Goal: Task Accomplishment & Management: Complete application form

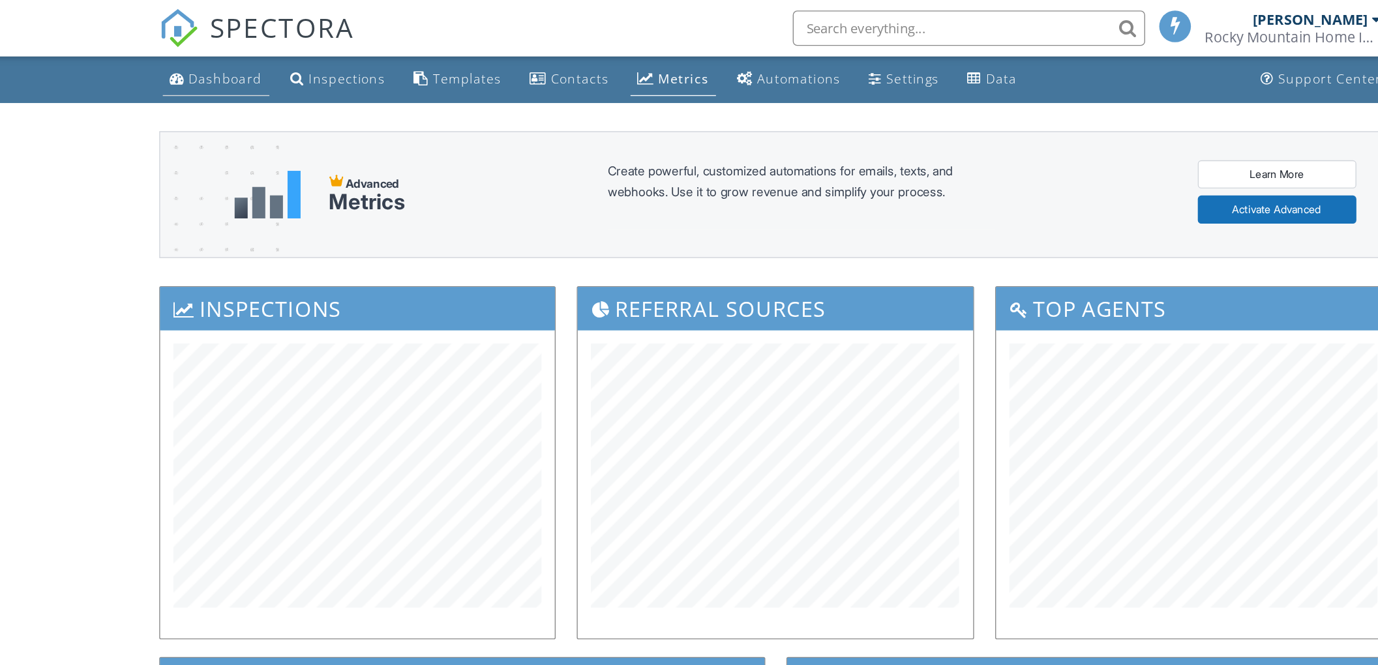
click at [280, 52] on div "Dashboard" at bounding box center [282, 58] width 54 height 12
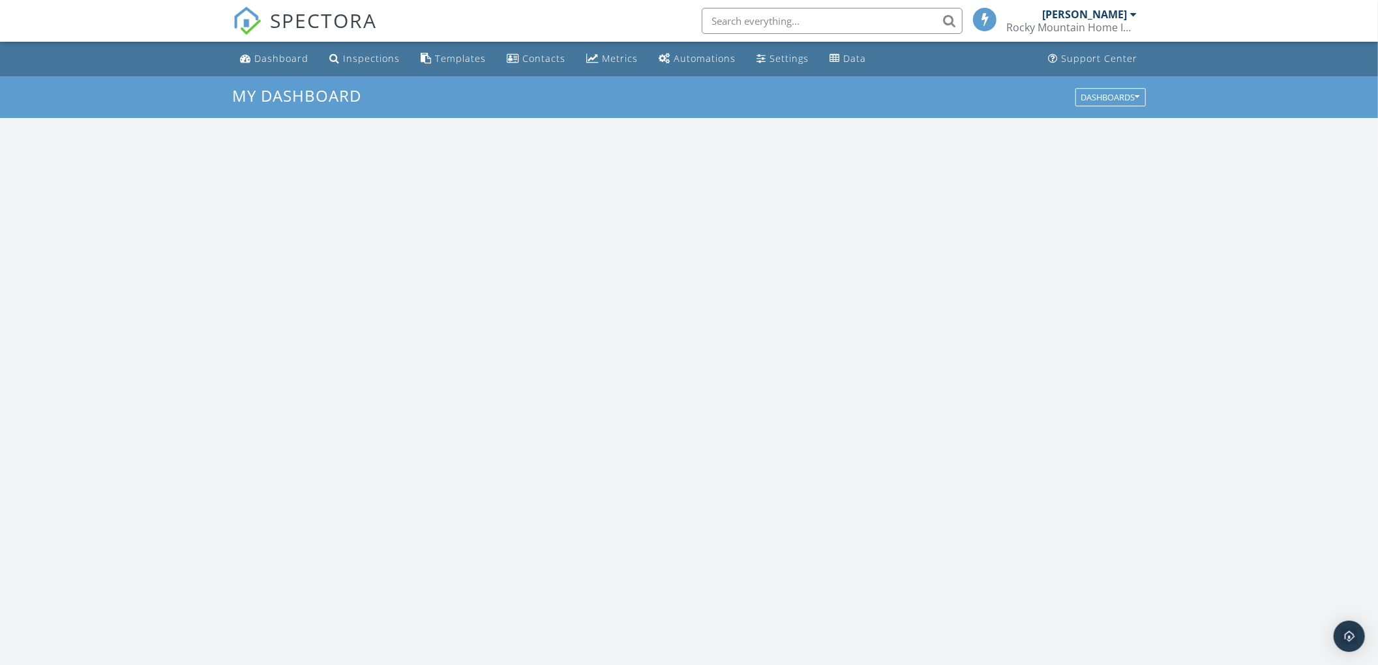
scroll to position [1214, 1405]
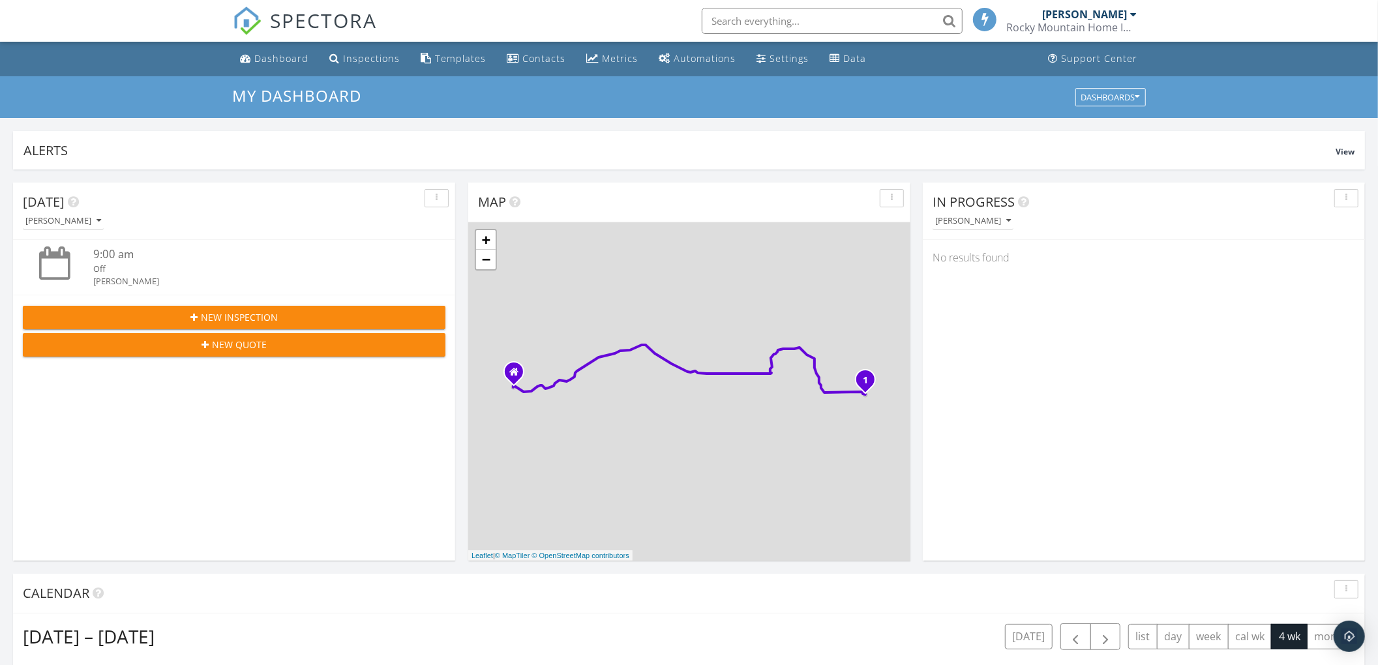
click at [215, 316] on span "New Inspection" at bounding box center [239, 317] width 77 height 14
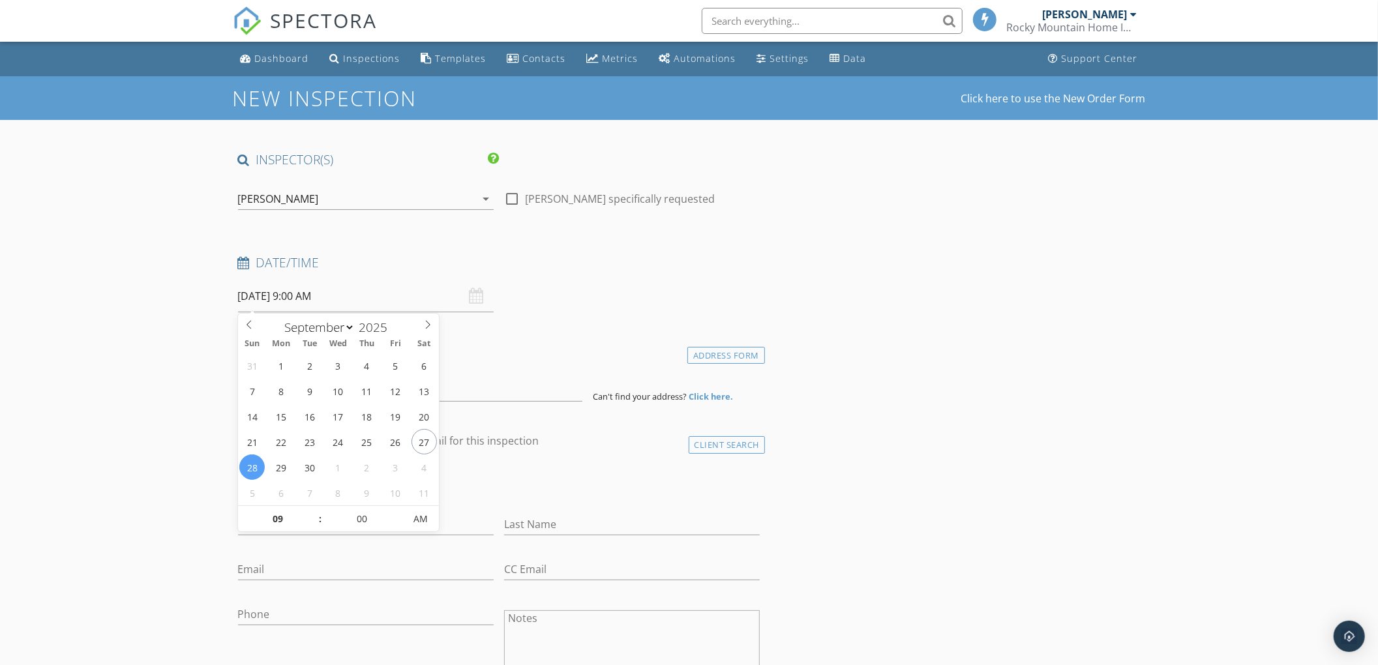
click at [282, 293] on input "09/28/2025 9:00 AM" at bounding box center [366, 296] width 256 height 32
type input "09/29/2025 9:00 AM"
click at [277, 519] on input "09" at bounding box center [278, 520] width 80 height 26
type input "0"
type input "03"
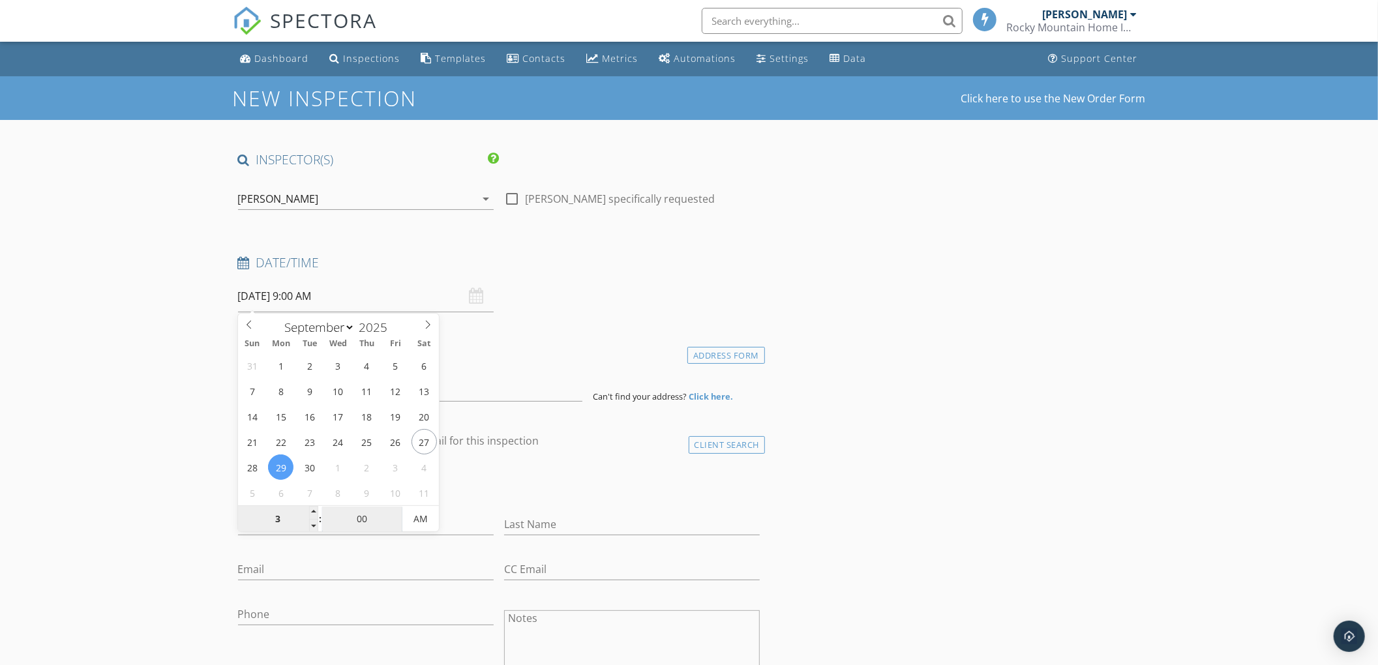
type input "09/29/2025 3:00 AM"
type input "30"
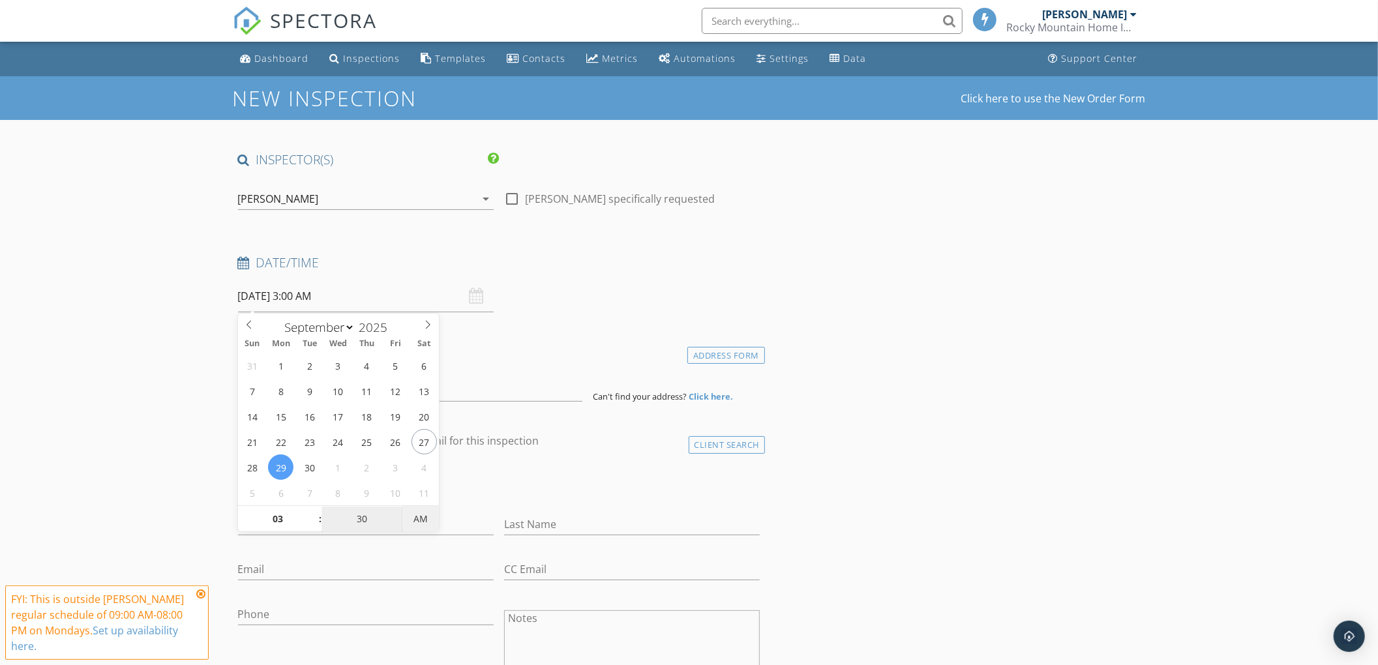
type input "[DATE] 3:30 PM"
click at [423, 517] on span "AM" at bounding box center [420, 519] width 36 height 26
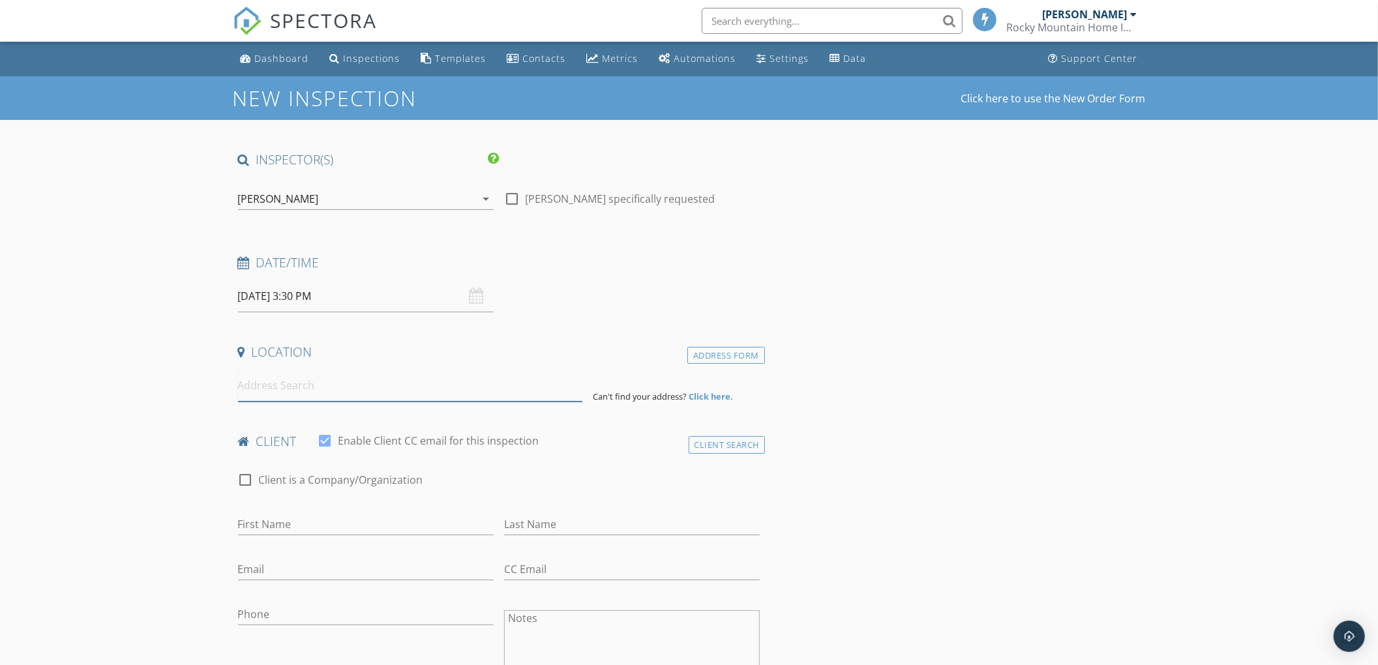
click at [256, 391] on input at bounding box center [410, 386] width 344 height 32
paste input "949 13th Street"
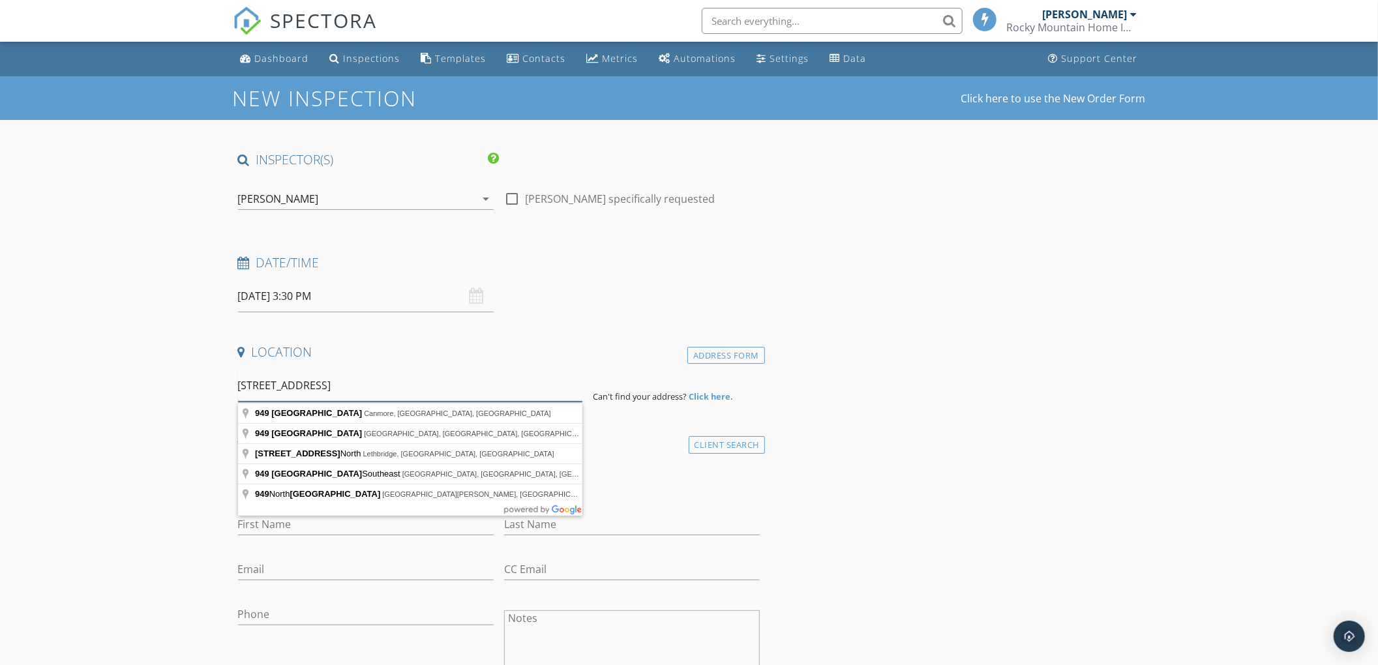
click at [266, 382] on input "949 13th Street" at bounding box center [410, 386] width 344 height 32
type input "949 13th Street, Canmore, AB, Canada"
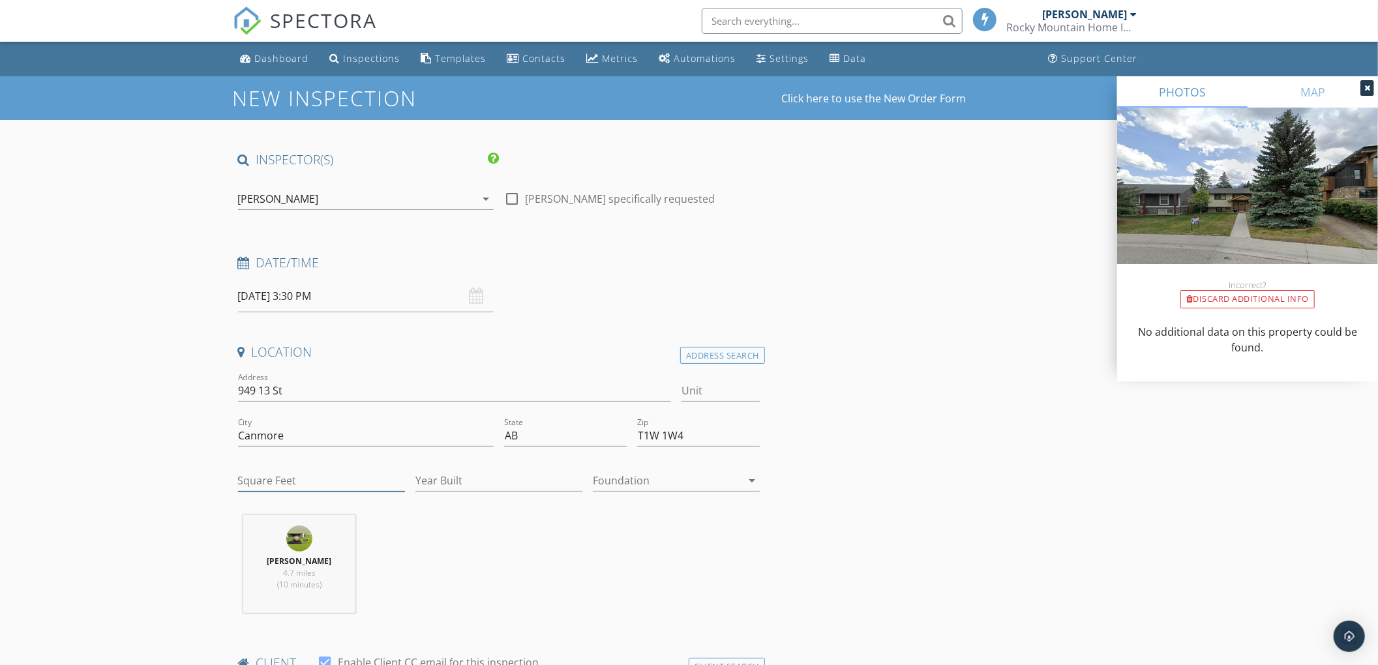
click at [299, 483] on input "Square Feet" at bounding box center [321, 481] width 167 height 22
type input "951"
click at [441, 485] on input "Year Built" at bounding box center [498, 481] width 167 height 22
type input "2016"
click at [631, 476] on div at bounding box center [667, 480] width 149 height 21
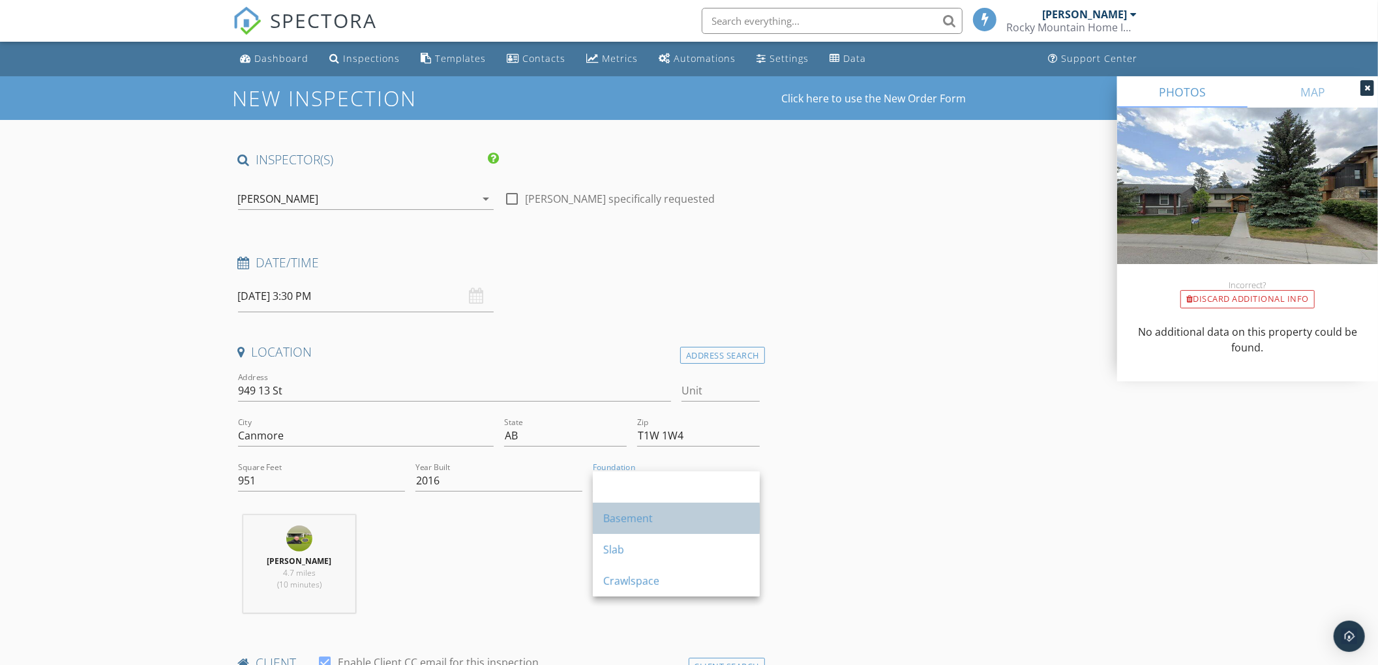
click at [635, 527] on div "Basement" at bounding box center [676, 518] width 146 height 31
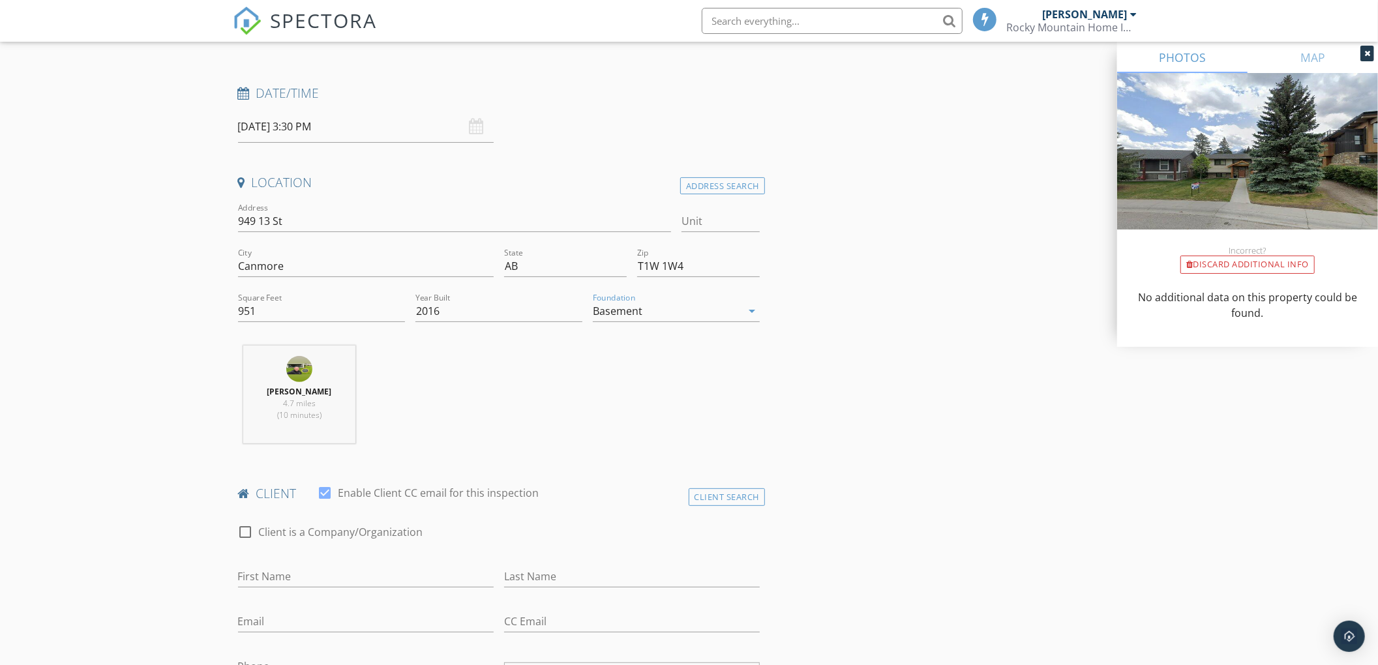
scroll to position [173, 0]
drag, startPoint x: 293, startPoint y: 577, endPoint x: 209, endPoint y: 379, distance: 215.0
click at [293, 577] on input "First Name" at bounding box center [366, 573] width 256 height 22
paste input "Corinna Le"
type input "Corinna"
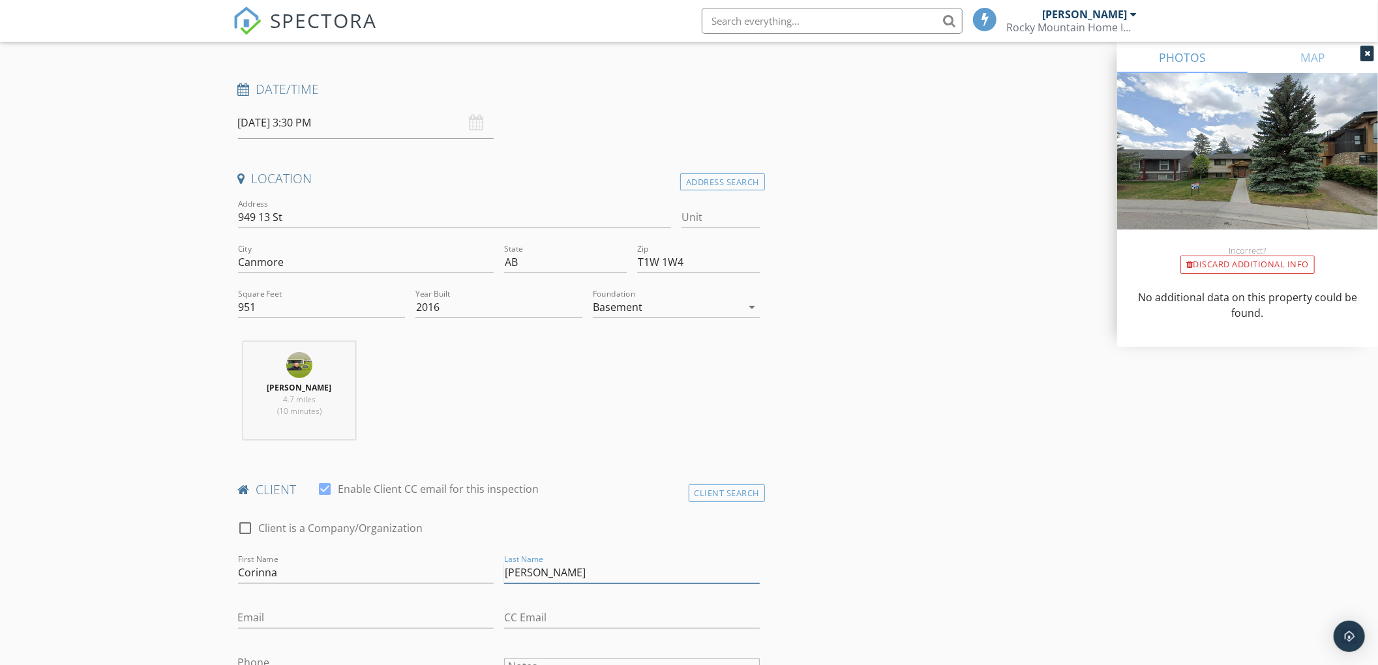
type input "Lee"
click at [251, 622] on input "Email" at bounding box center [366, 618] width 256 height 22
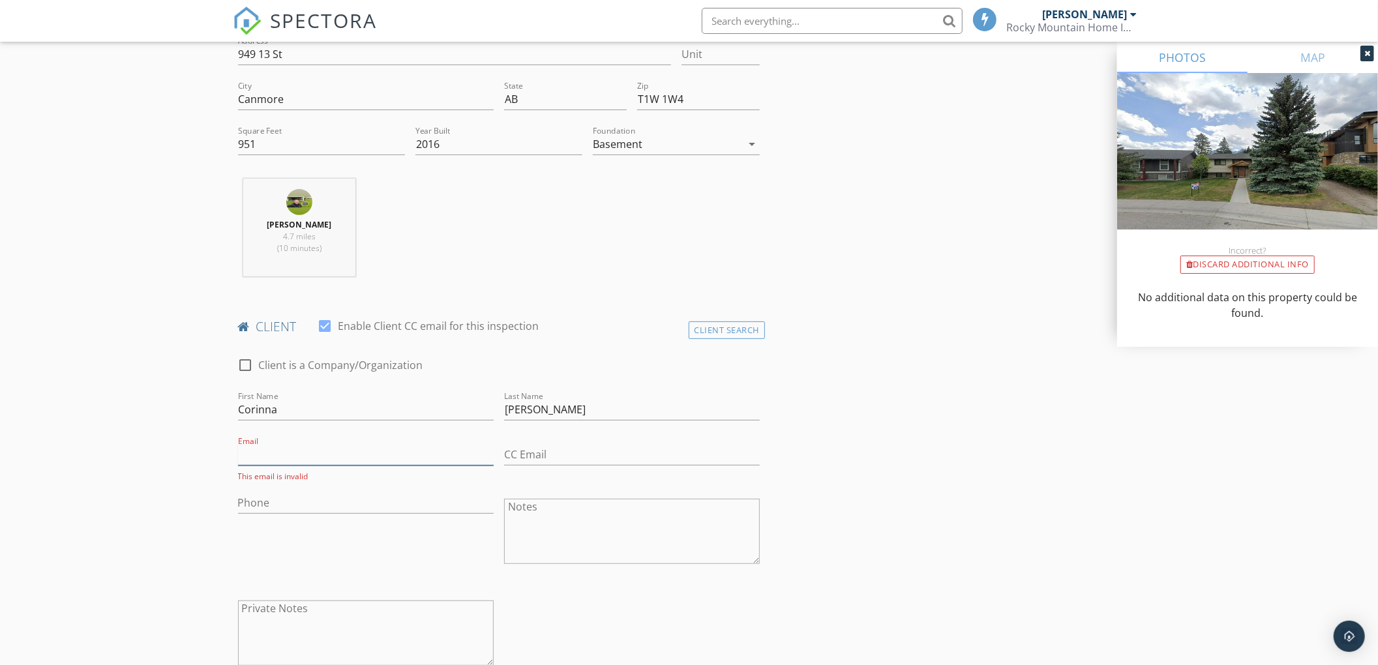
scroll to position [348, 0]
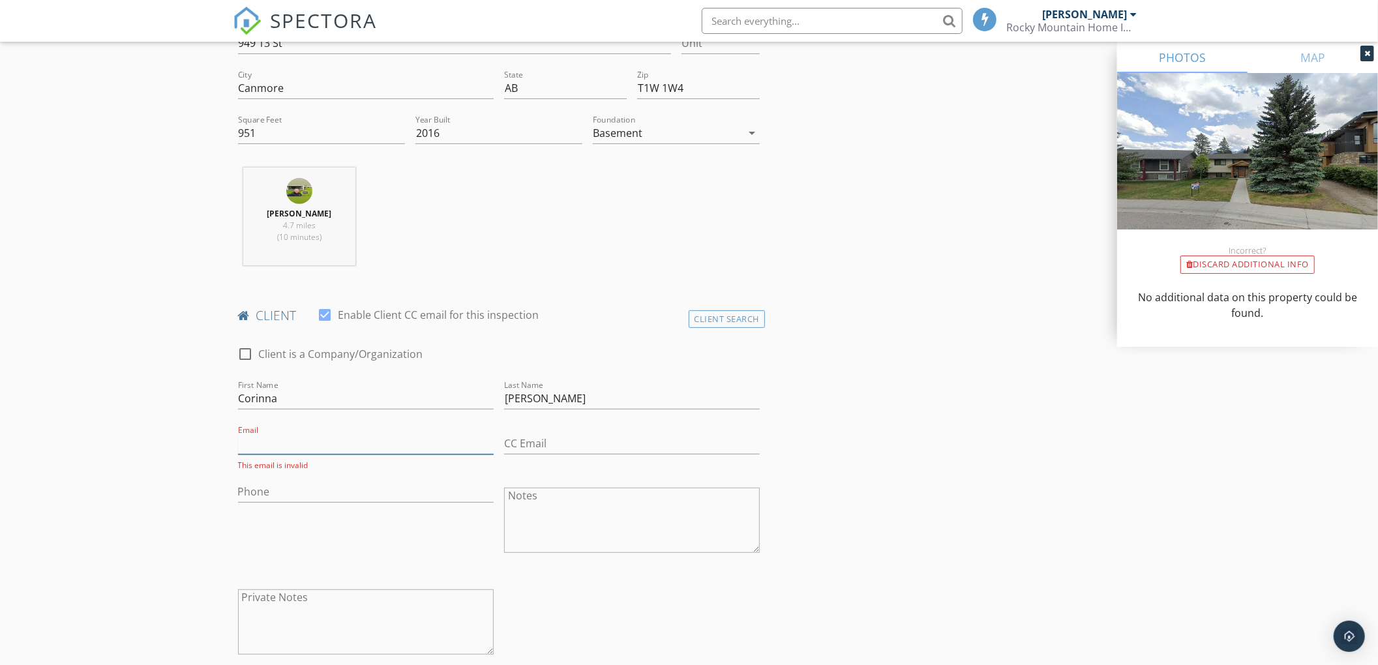
click at [256, 451] on input "Email" at bounding box center [366, 444] width 256 height 22
paste input "c.lee@telus.net"
type input "c.lee@telus.net"
click at [249, 484] on input "Phone" at bounding box center [366, 489] width 256 height 22
paste input "[PHONE_NUMBER]"
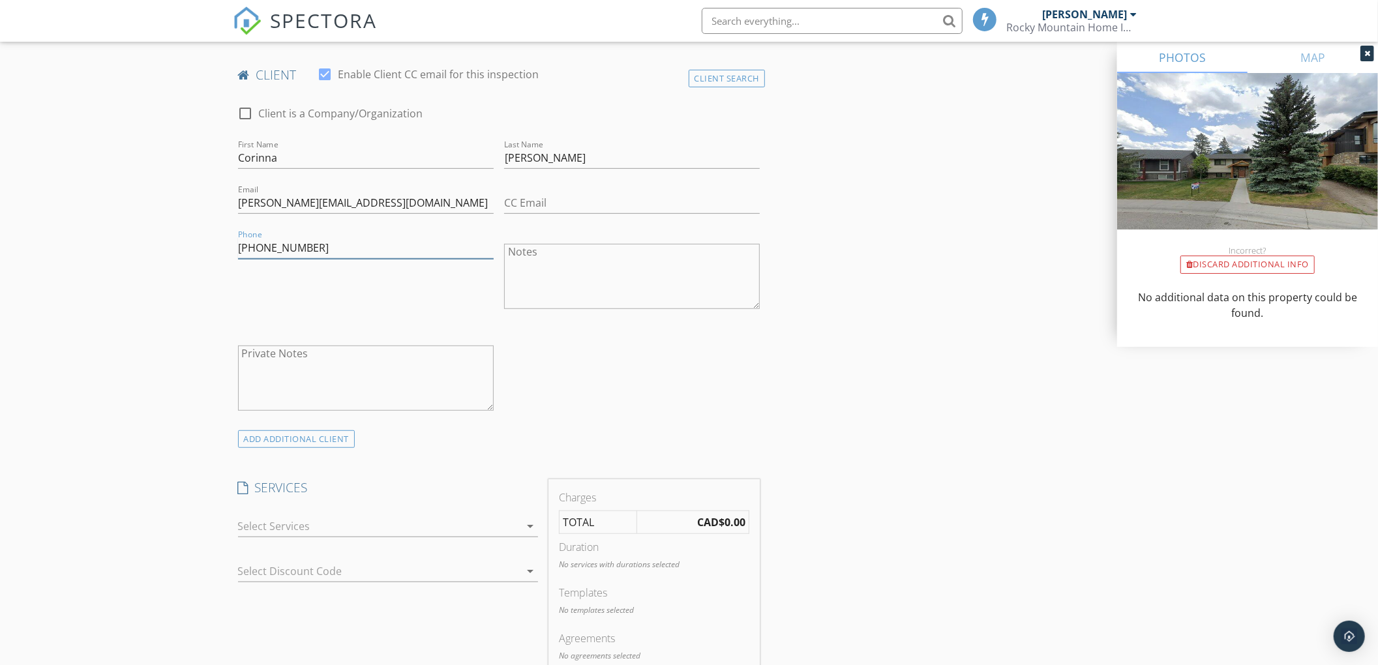
scroll to position [609, 0]
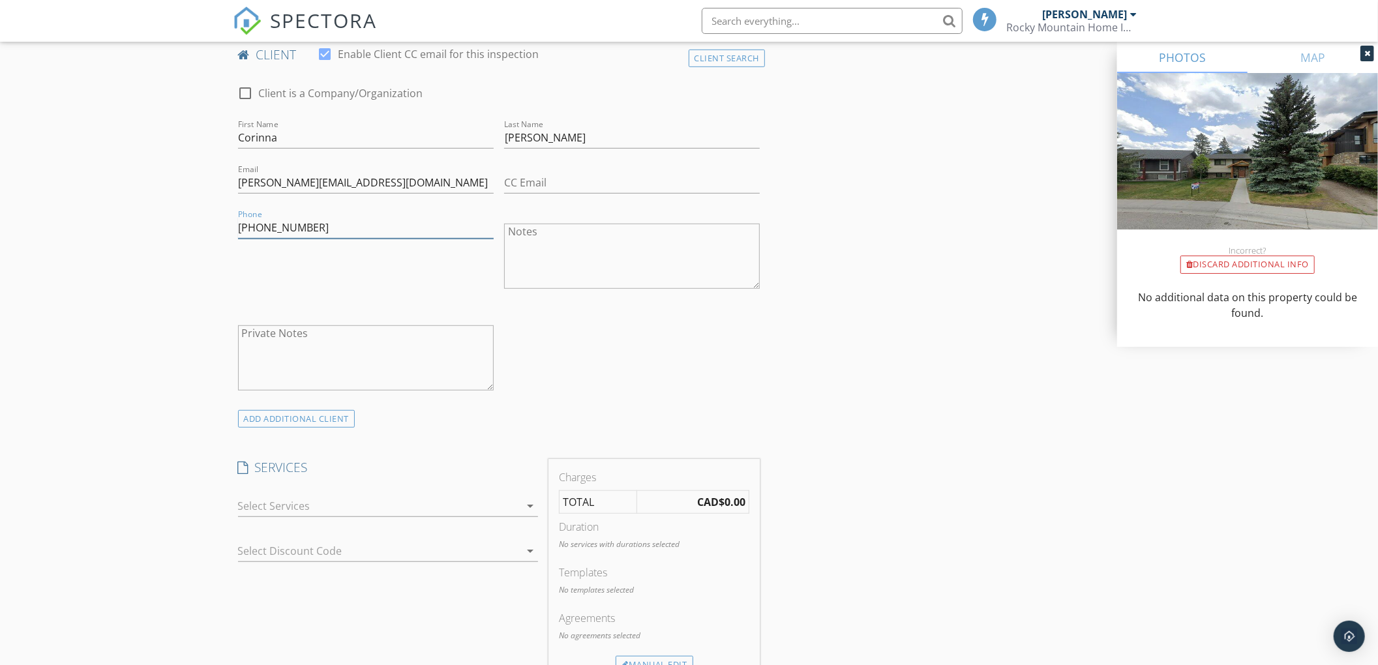
type input "[PHONE_NUMBER]"
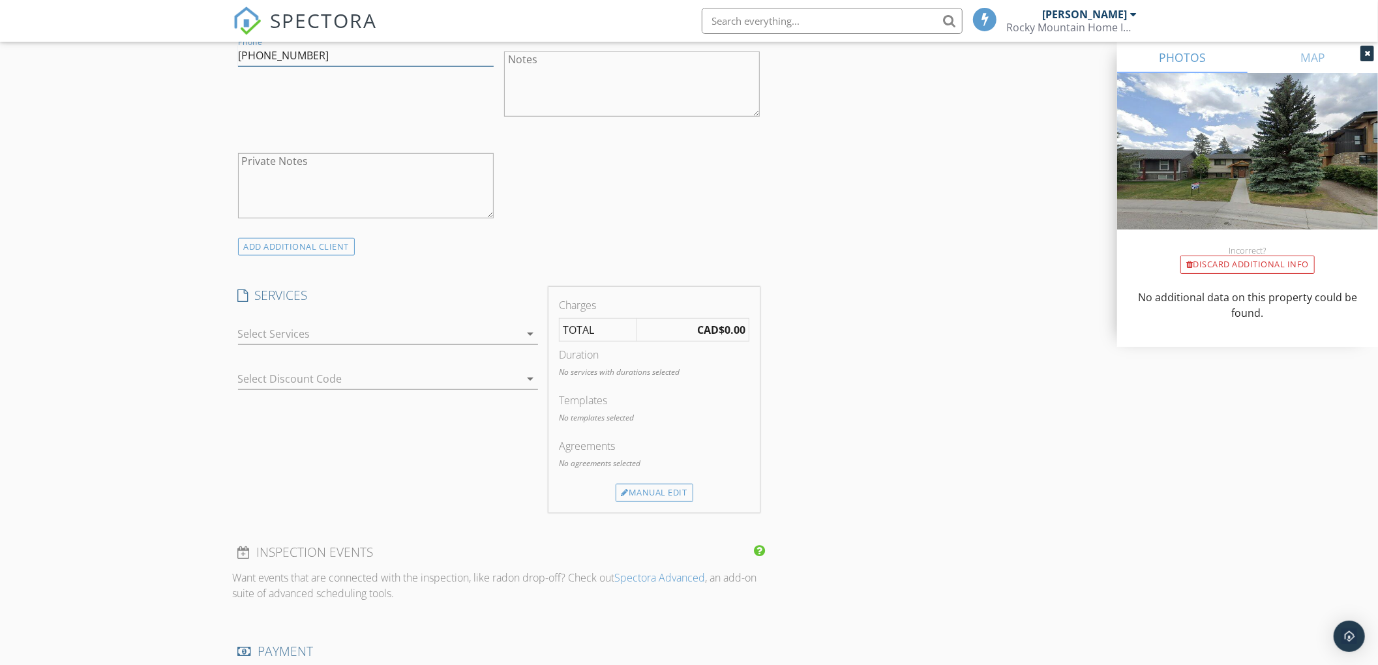
scroll to position [783, 0]
click at [293, 335] on div at bounding box center [379, 332] width 282 height 21
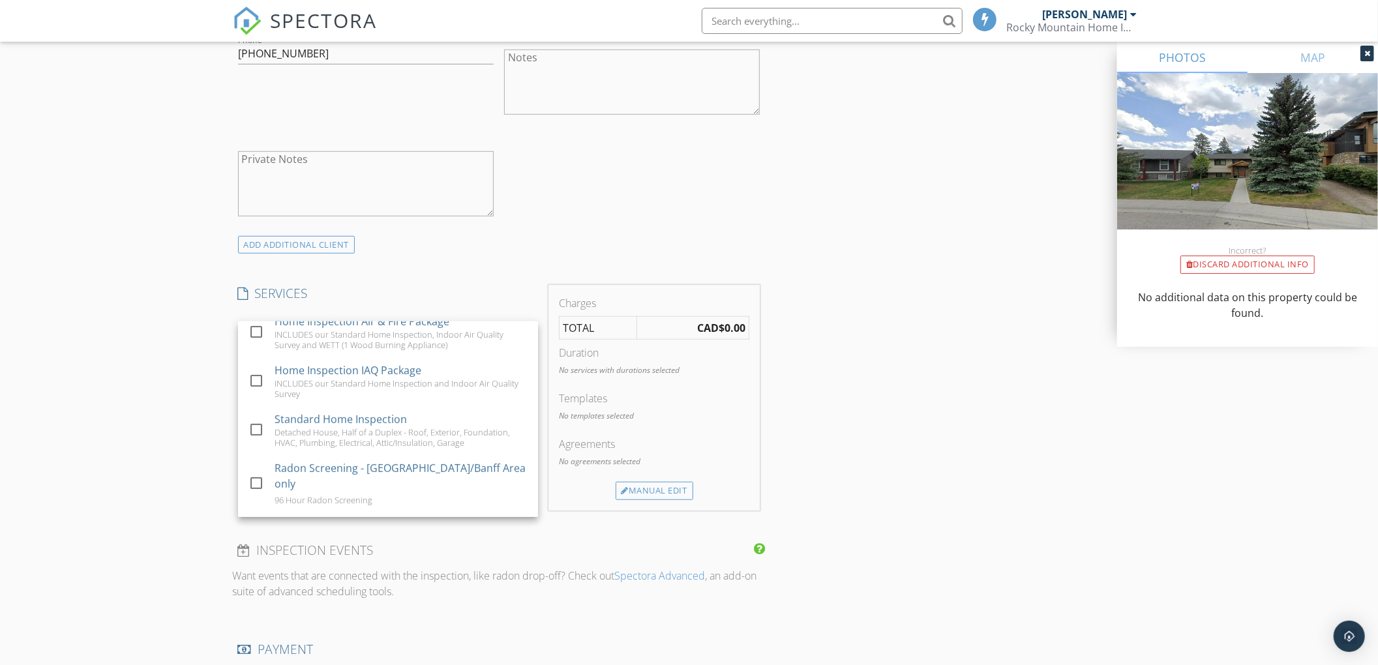
scroll to position [434, 0]
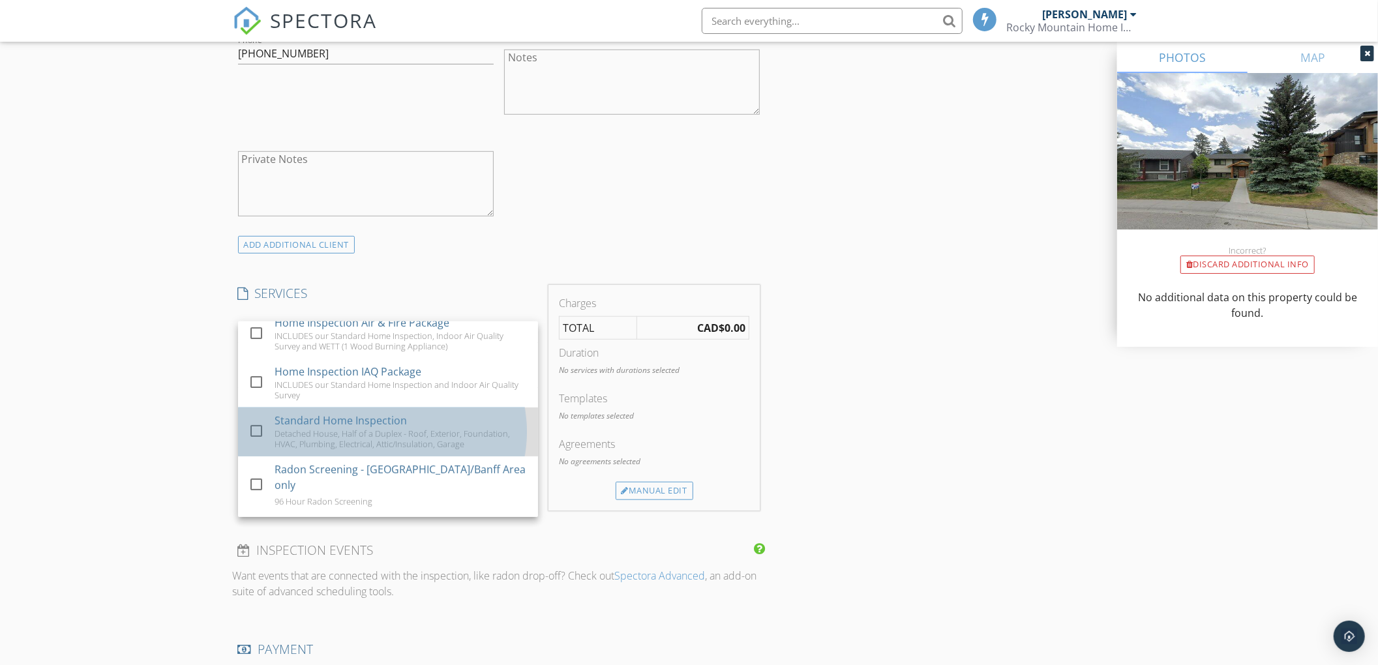
click at [369, 449] on div "Detached House, Half of a Duplex - Roof, Exterior, Foundation, HVAC, Plumbing, …" at bounding box center [401, 438] width 253 height 21
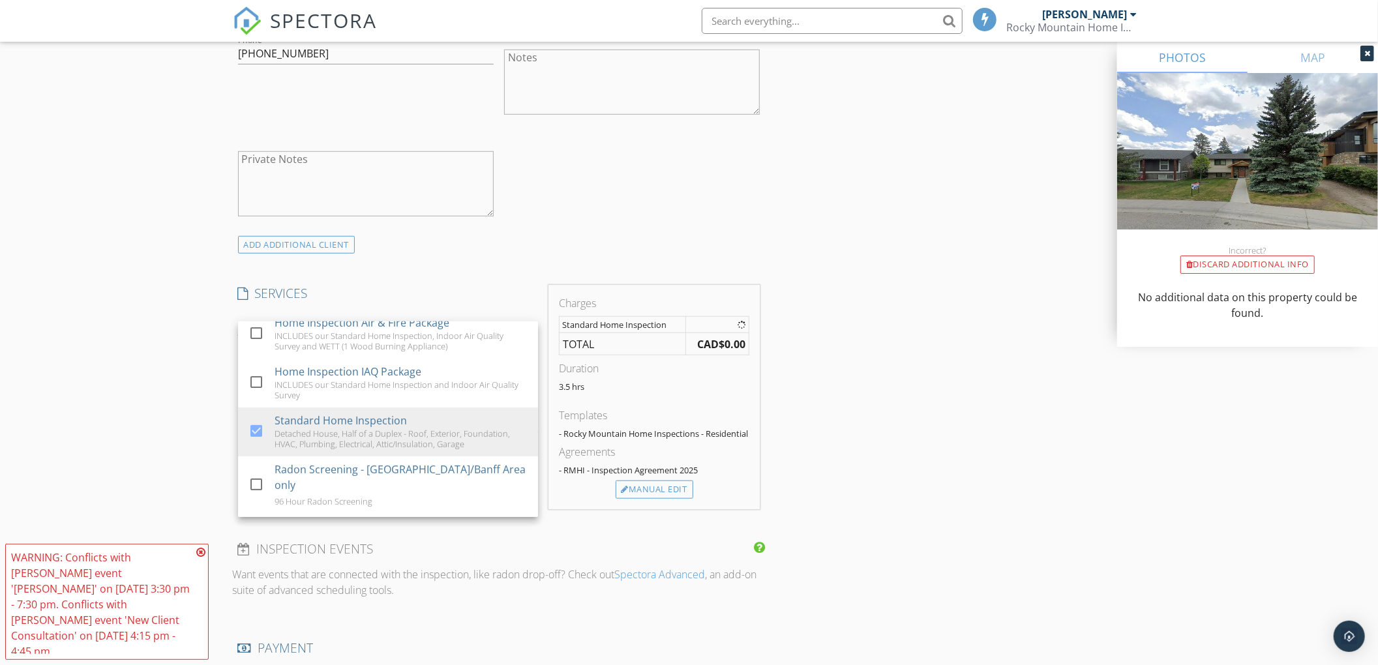
click at [160, 436] on div "New Inspection Click here to use the New Order Form INSPECTOR(S) check_box Kyle…" at bounding box center [689, 438] width 1378 height 2289
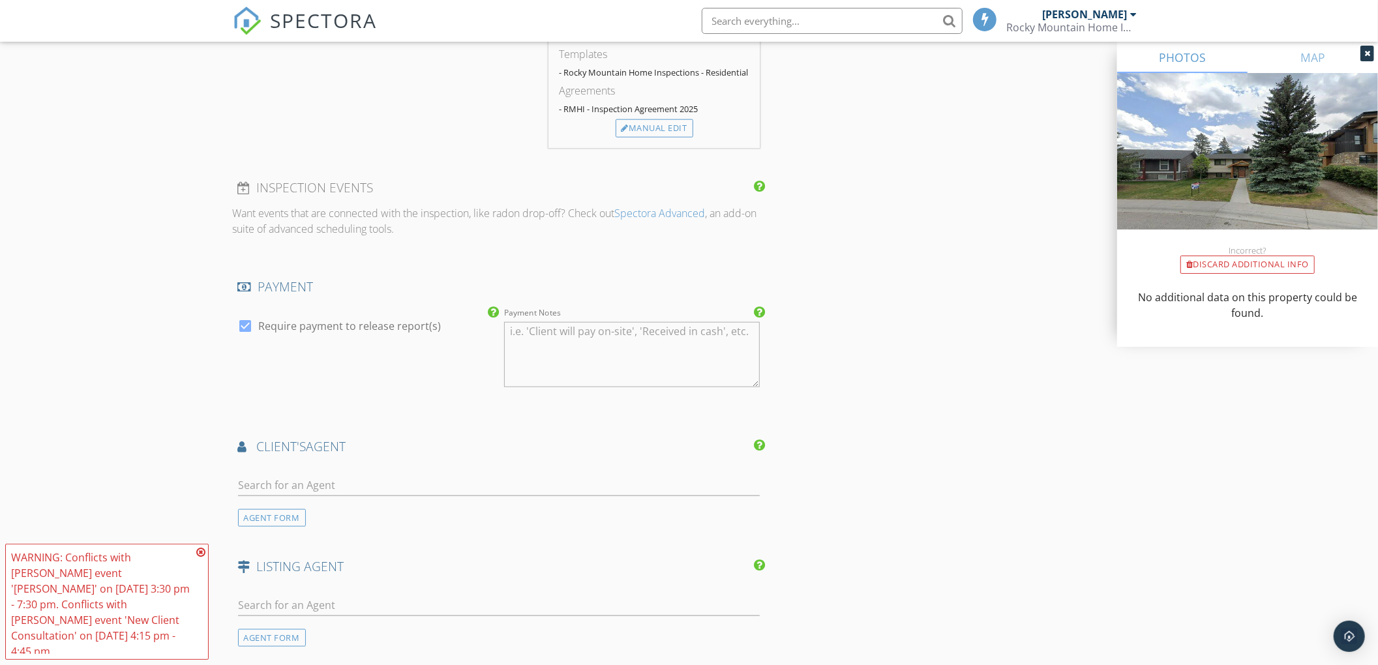
scroll to position [1217, 0]
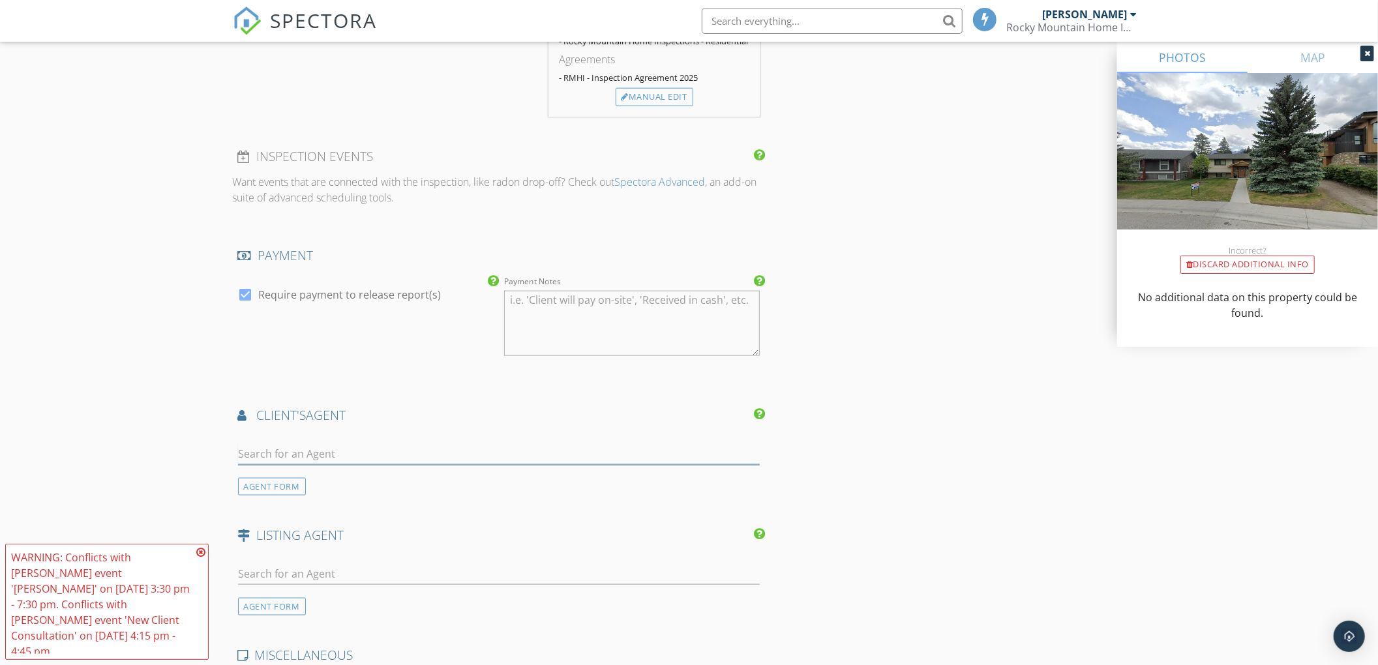
click at [256, 455] on input "text" at bounding box center [499, 454] width 522 height 22
type input "richa g"
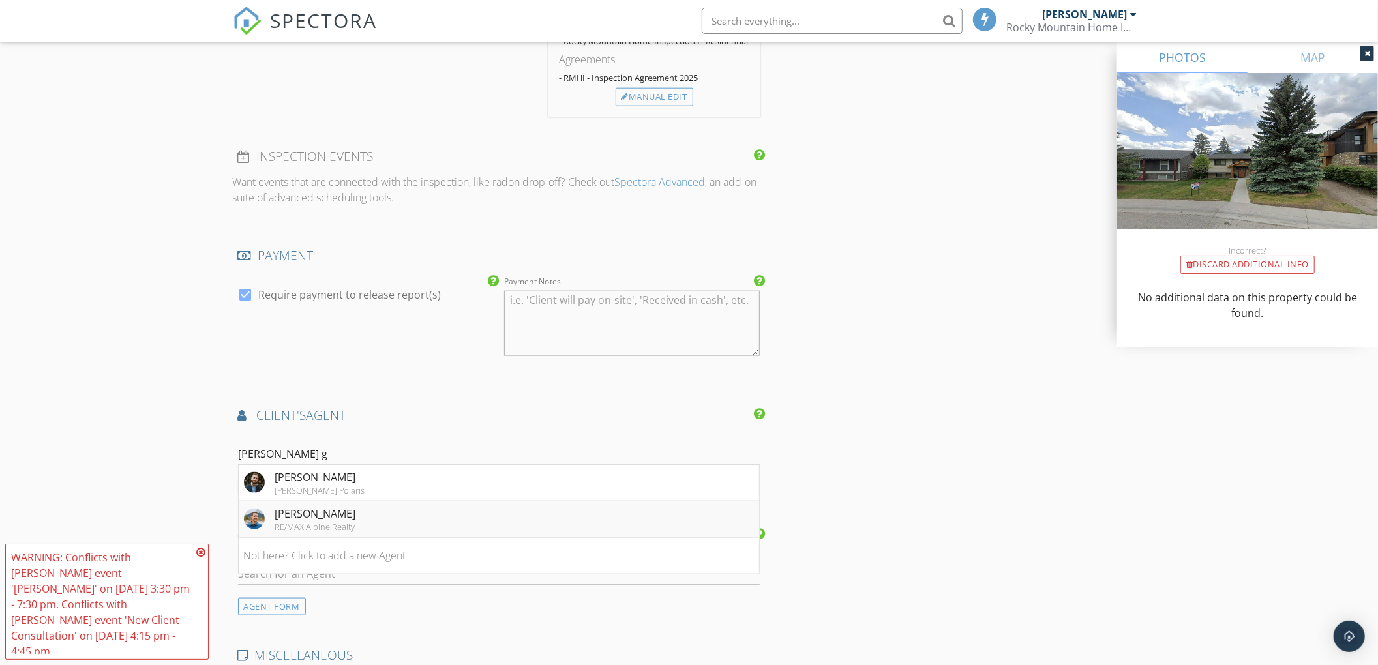
click at [337, 520] on div "Richard Greaves" at bounding box center [315, 514] width 81 height 16
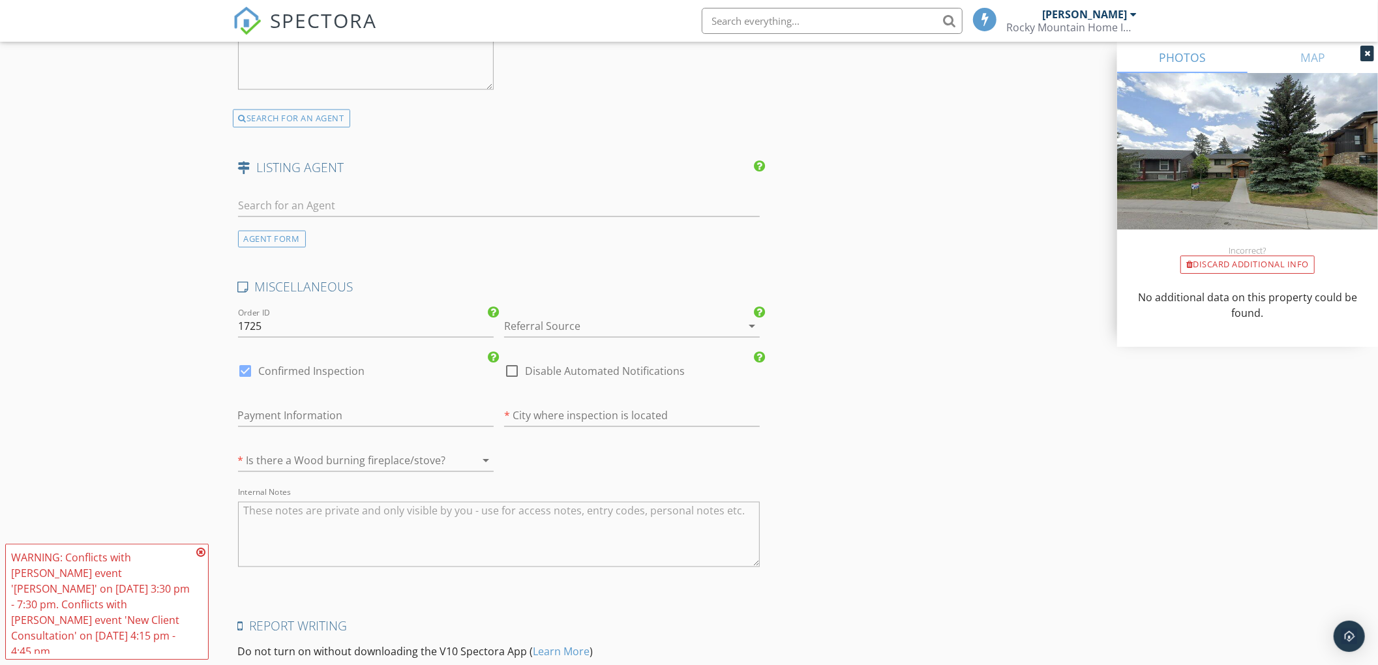
scroll to position [1913, 0]
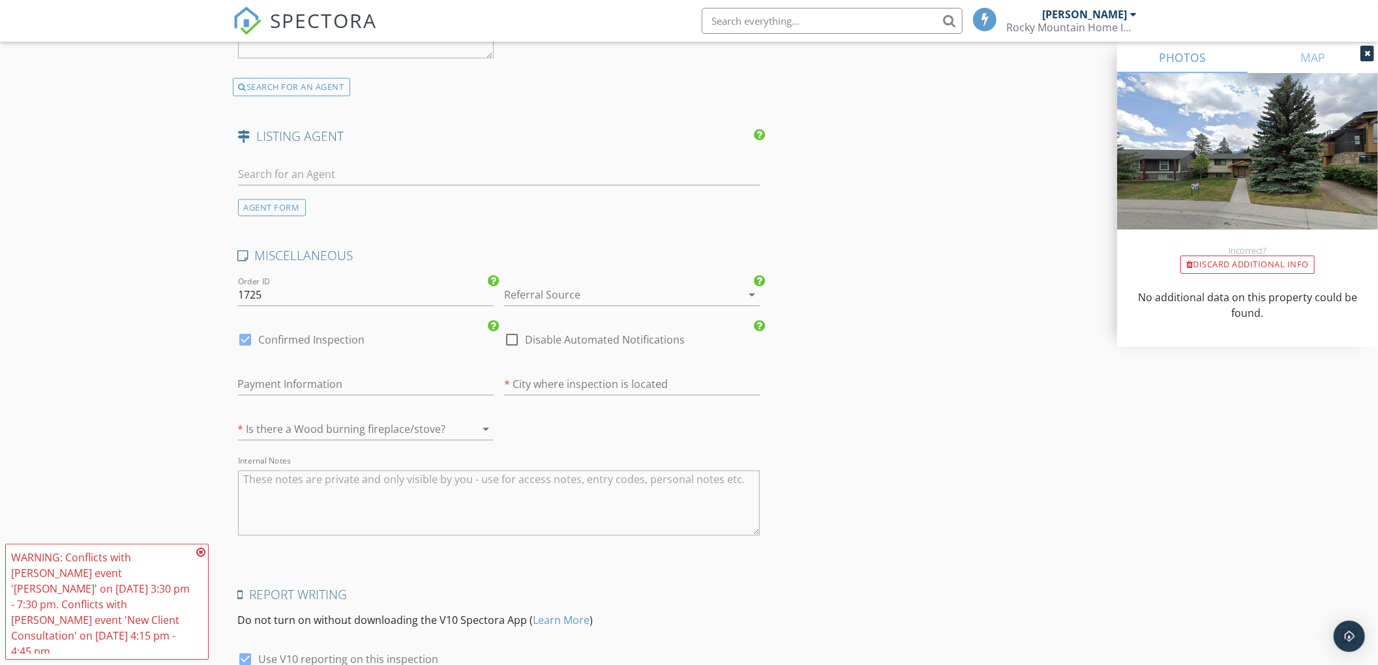
click at [519, 303] on div at bounding box center [613, 295] width 219 height 21
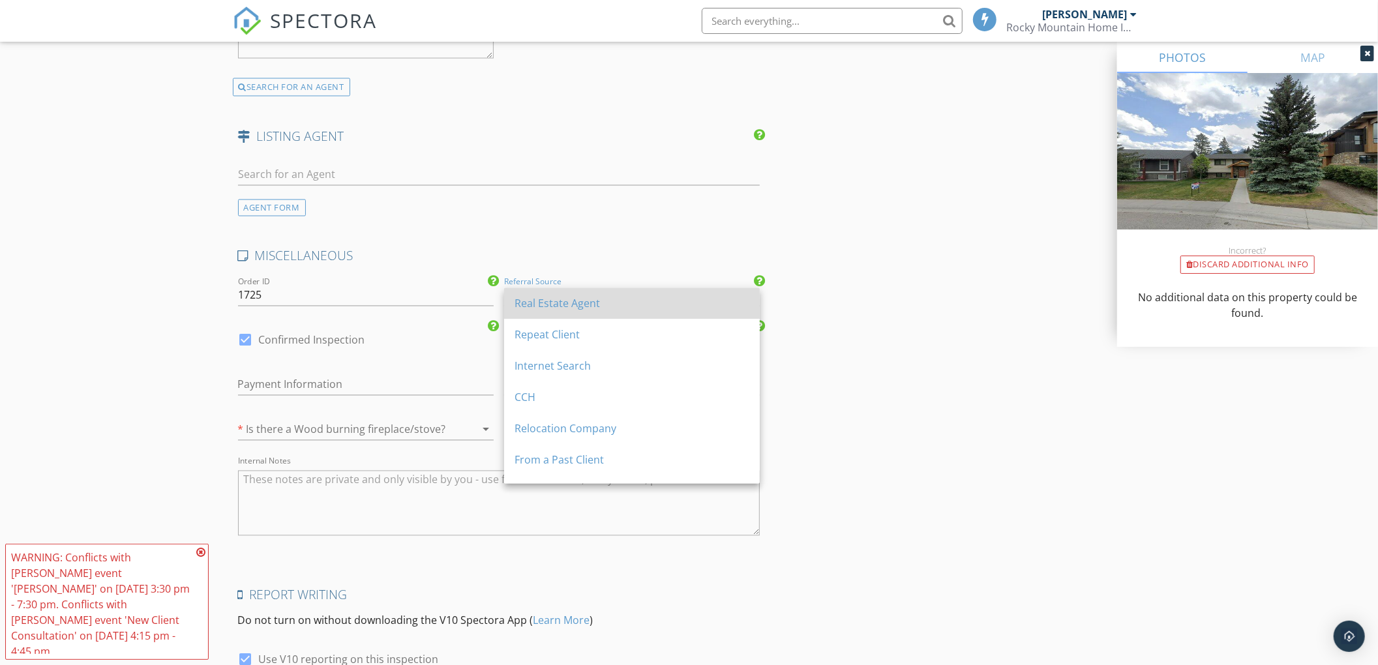
click at [520, 303] on div "Real Estate Agent" at bounding box center [632, 304] width 235 height 16
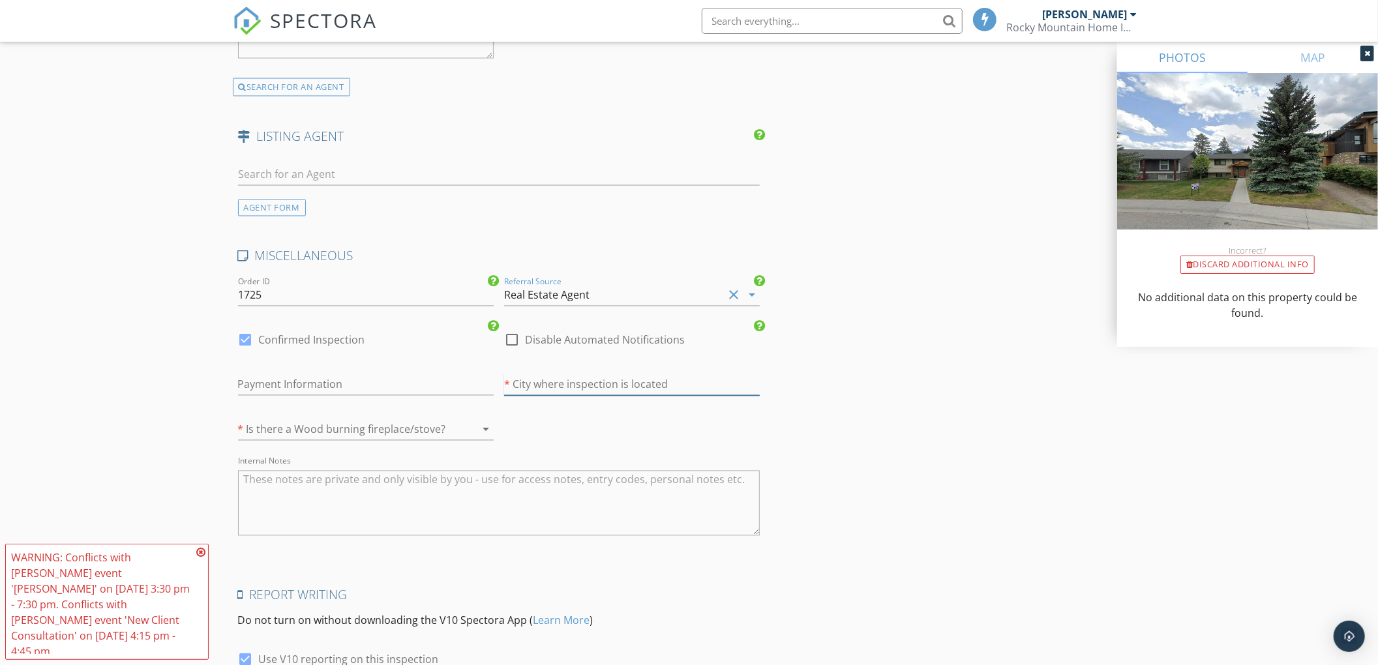
click at [526, 390] on input "text" at bounding box center [632, 385] width 256 height 22
type input "Canmore"
click at [432, 432] on div at bounding box center [347, 429] width 219 height 21
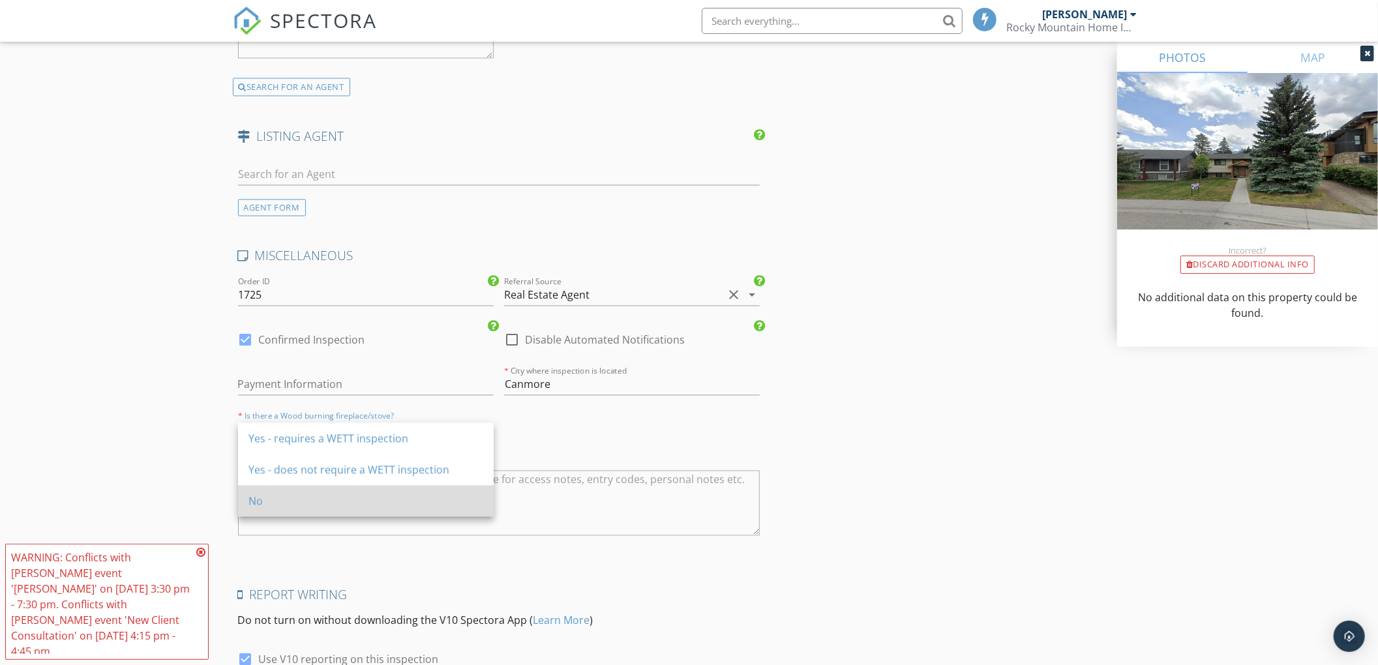
click at [420, 493] on div "No" at bounding box center [365, 501] width 235 height 31
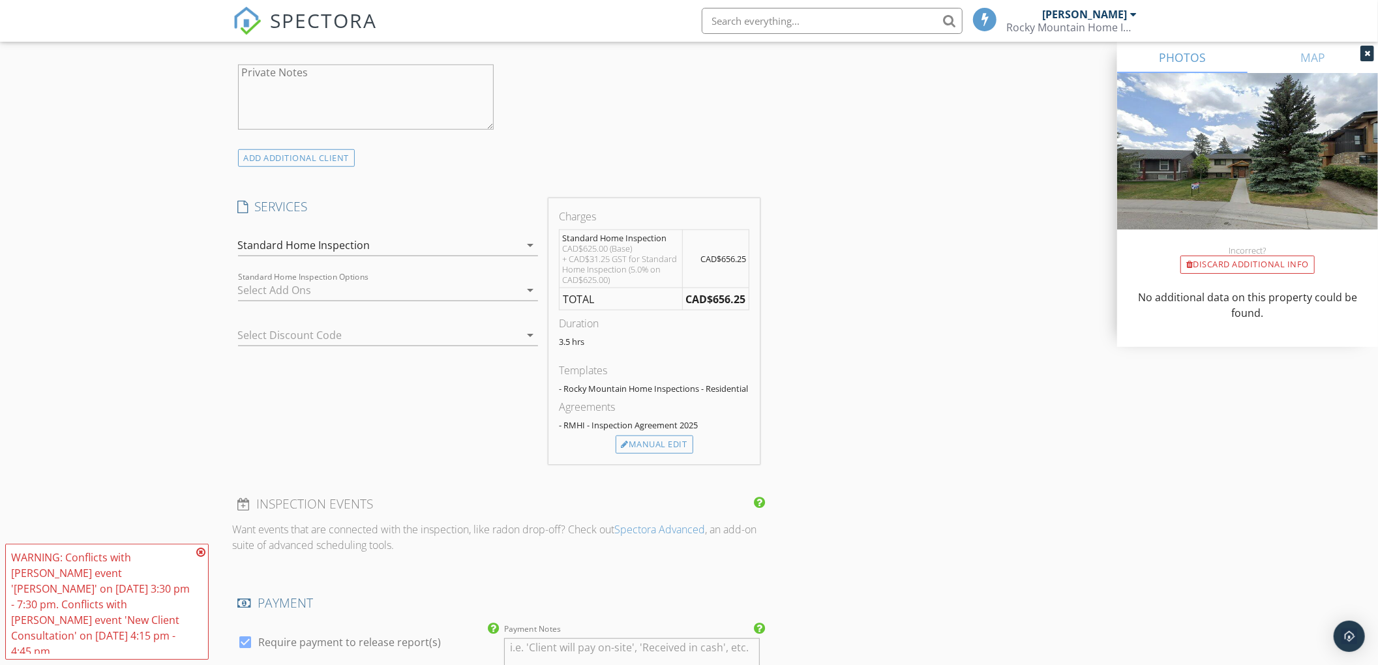
scroll to position [783, 0]
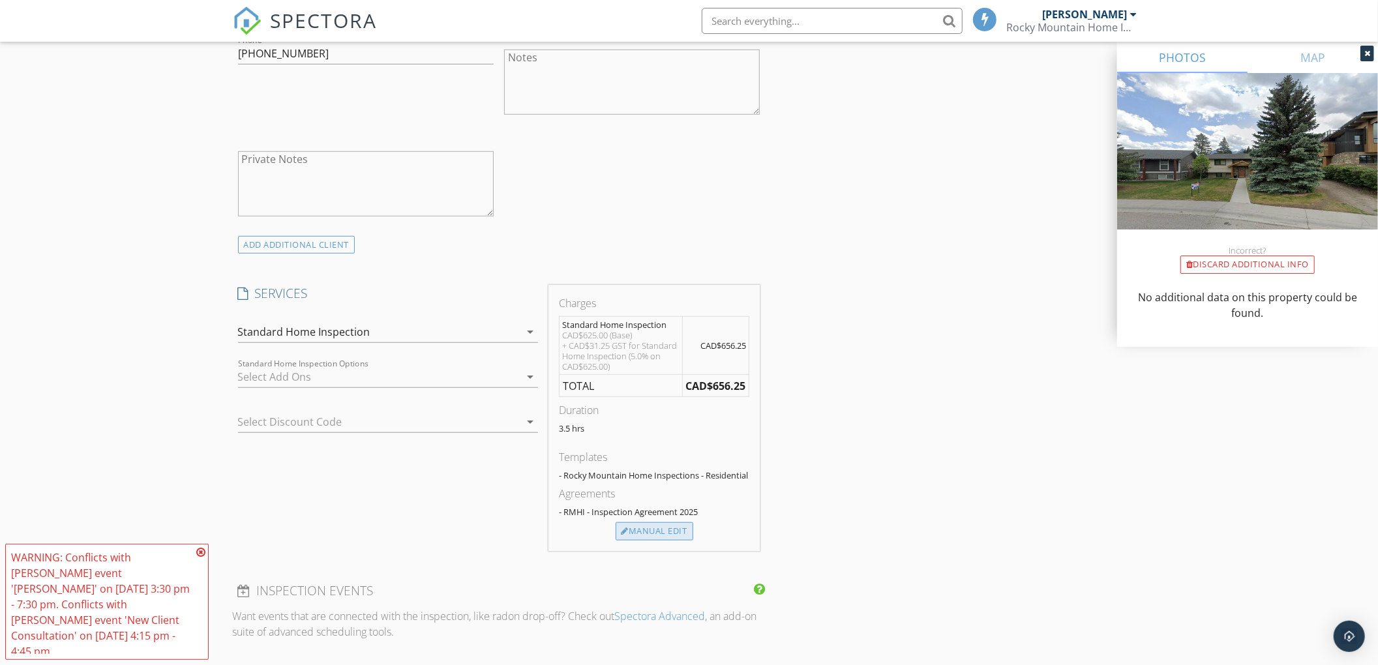
click at [668, 534] on div "Manual Edit" at bounding box center [655, 531] width 78 height 18
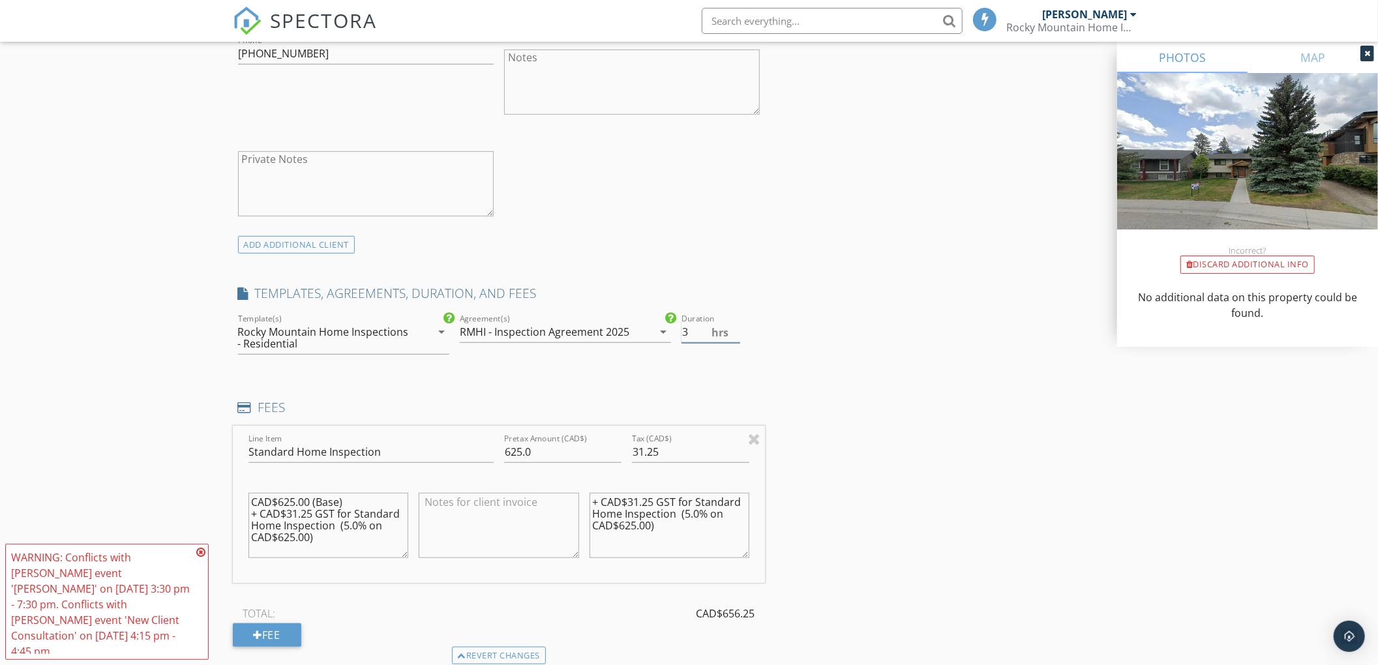
type input "3"
click at [734, 337] on input "3" at bounding box center [711, 333] width 59 height 22
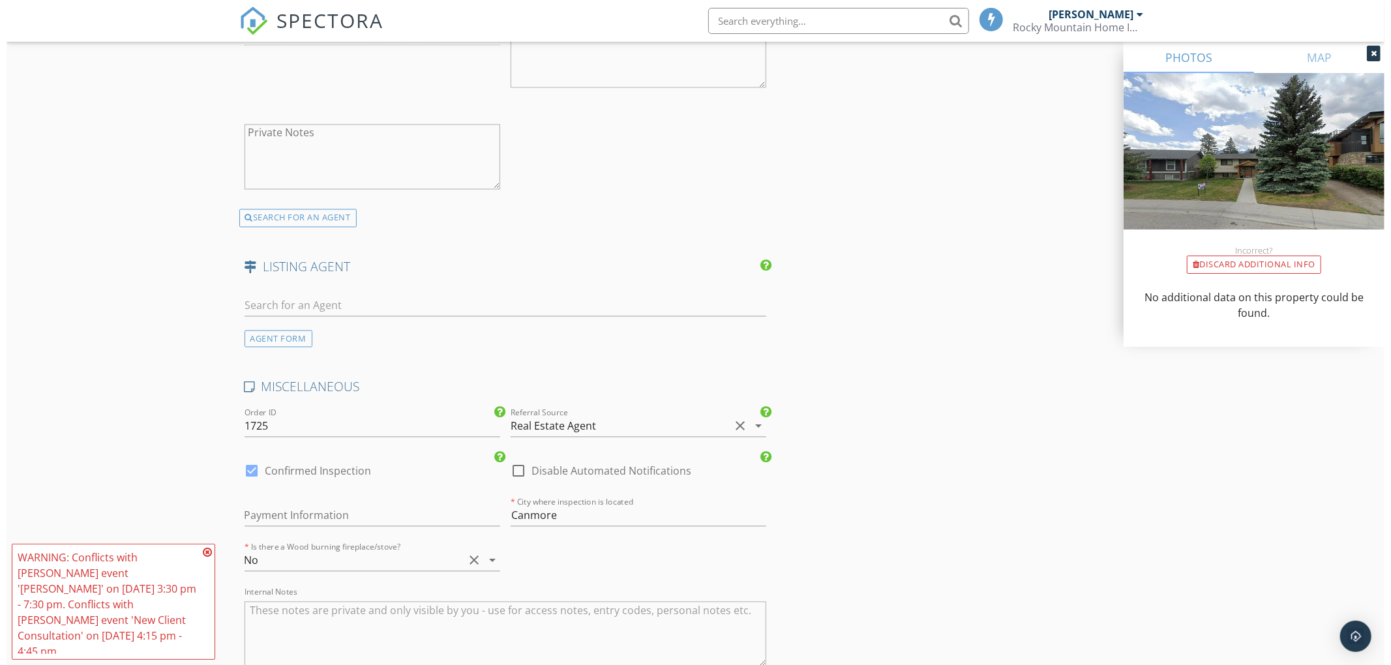
scroll to position [2156, 0]
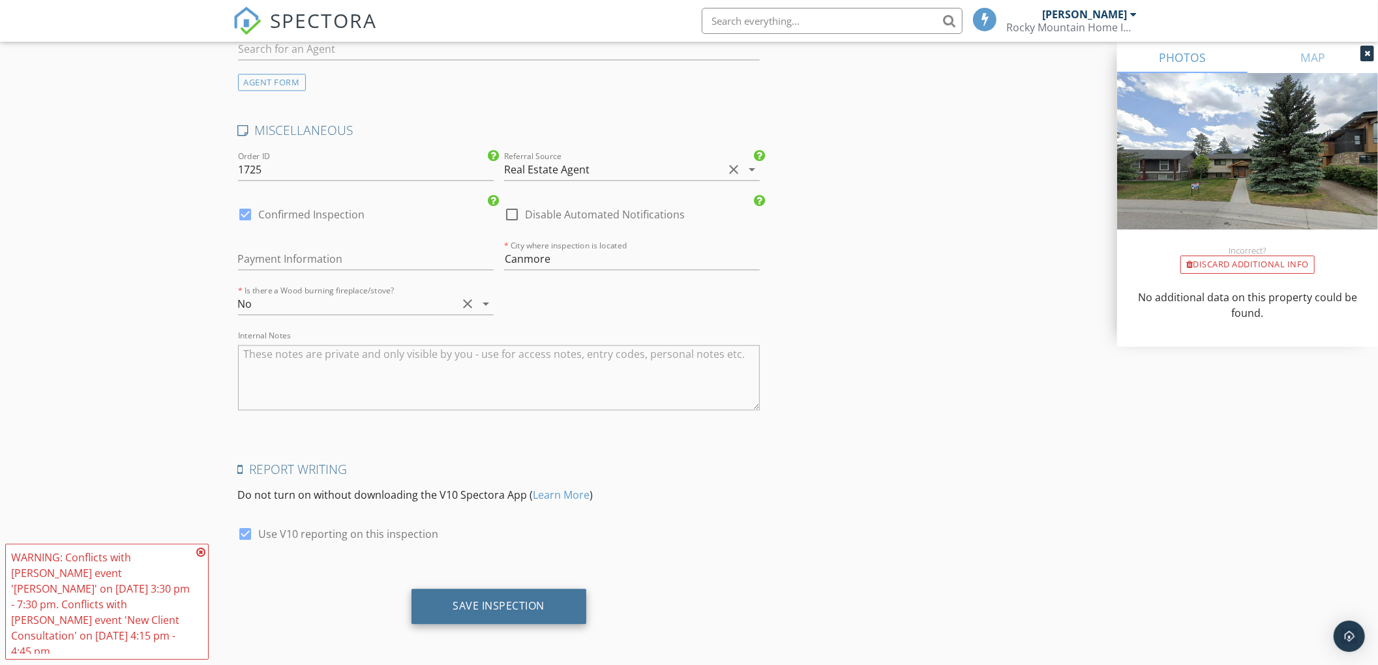
click at [540, 605] on div "Save Inspection" at bounding box center [499, 605] width 92 height 13
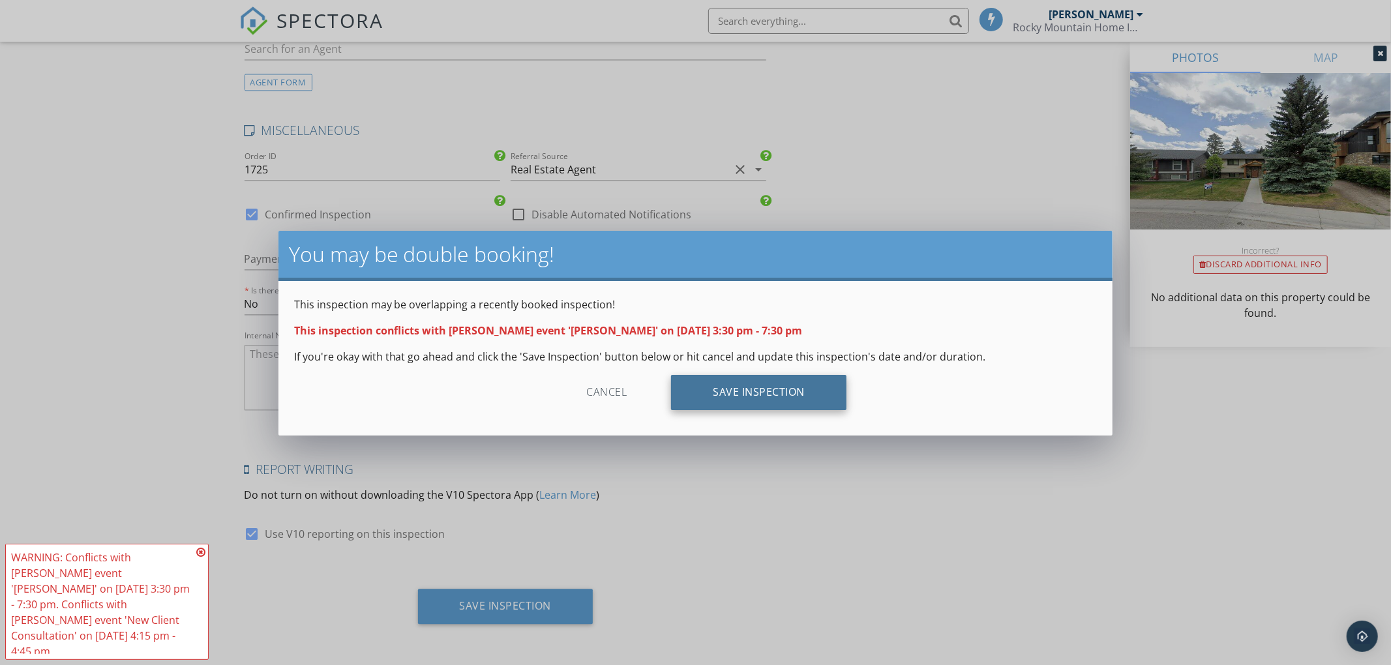
click at [792, 391] on div "Save Inspection" at bounding box center [758, 392] width 175 height 35
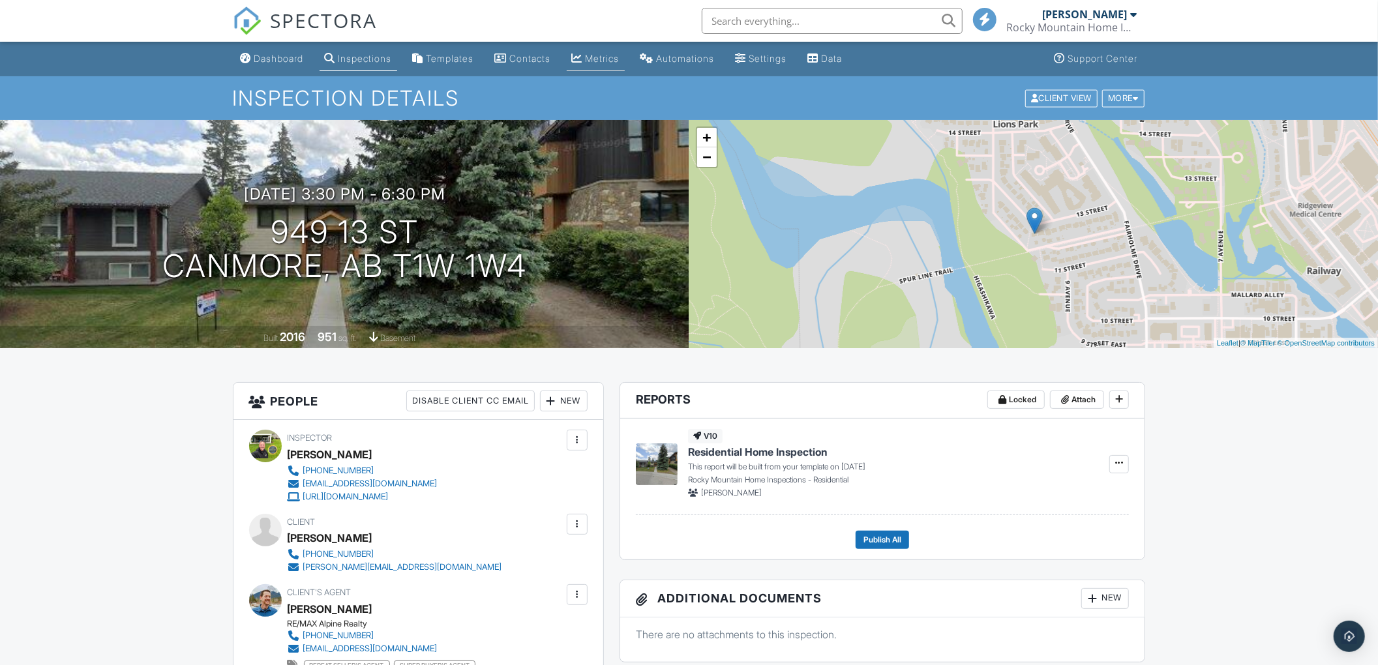
click at [620, 61] on div "Metrics" at bounding box center [603, 58] width 34 height 11
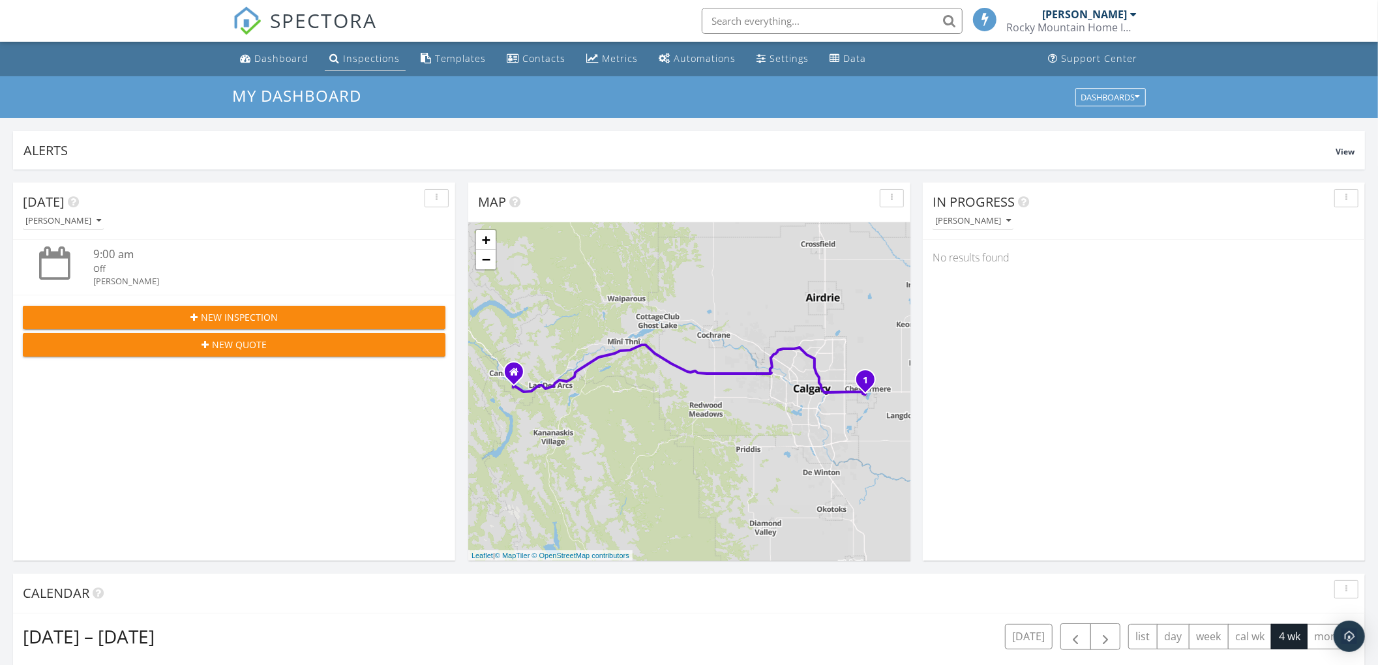
click at [380, 55] on div "Inspections" at bounding box center [372, 58] width 57 height 12
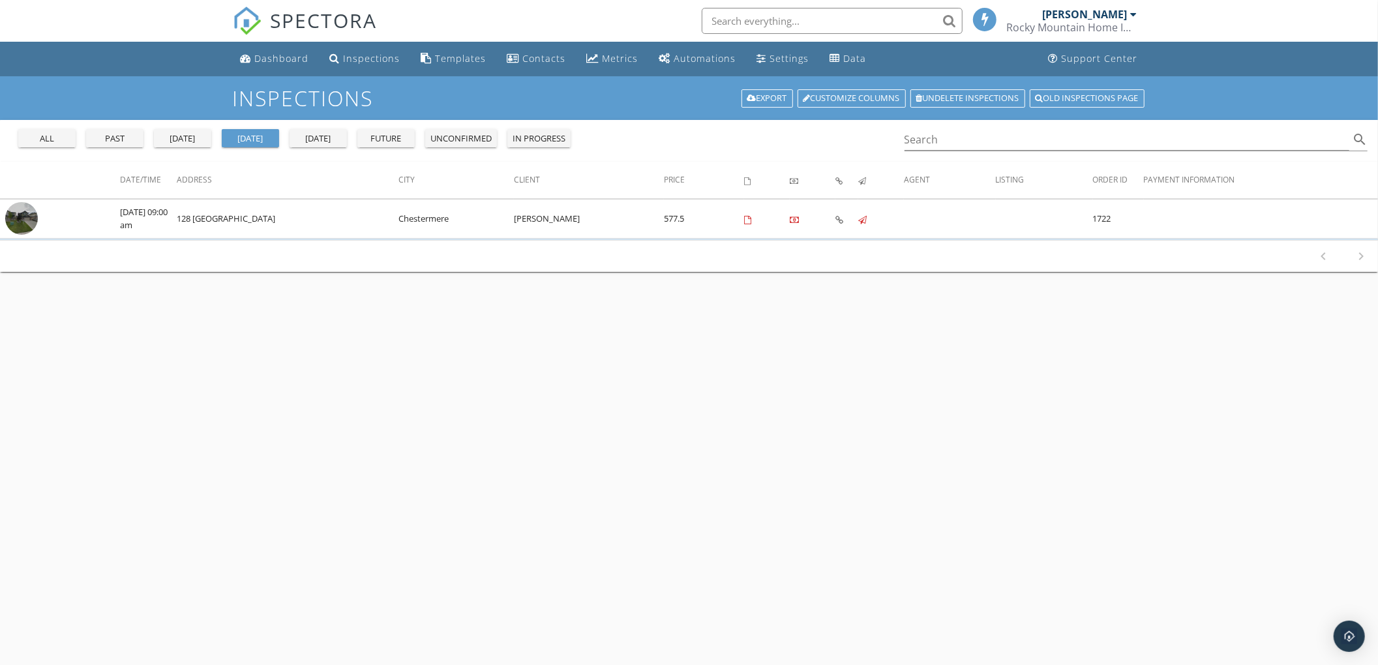
click at [379, 134] on div "future" at bounding box center [386, 138] width 47 height 13
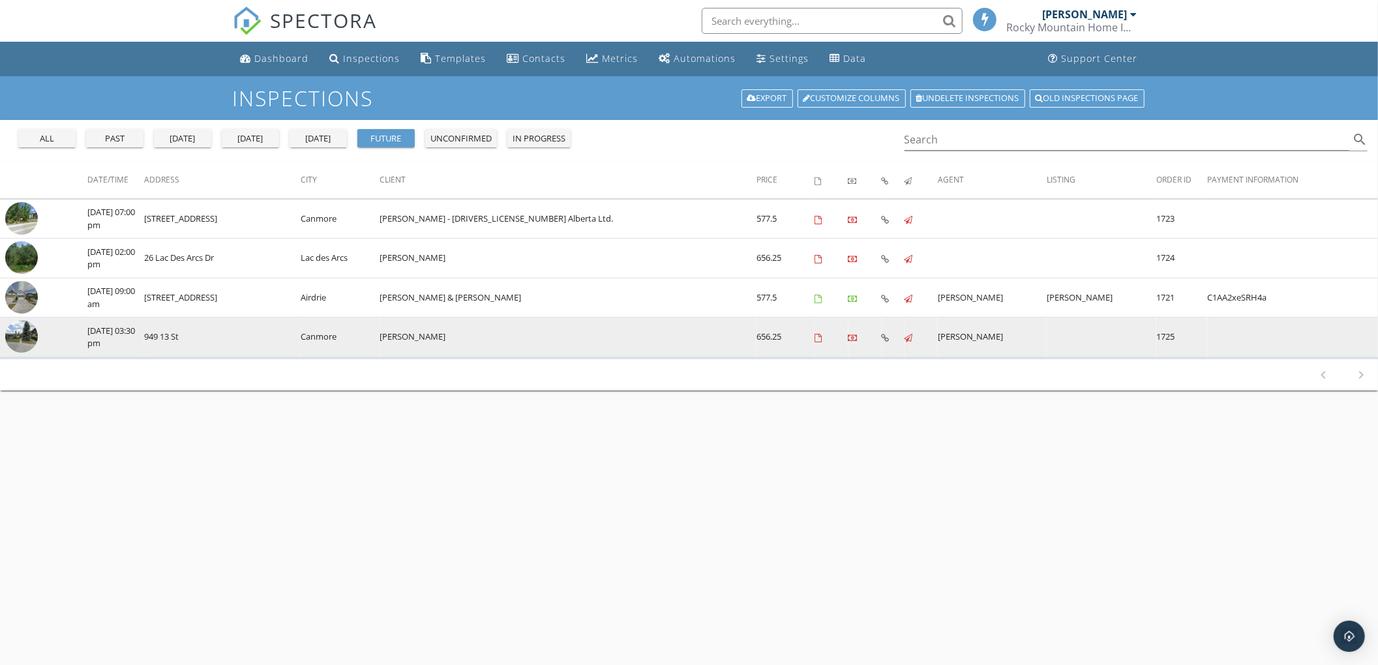
click at [882, 342] on icon at bounding box center [886, 338] width 8 height 8
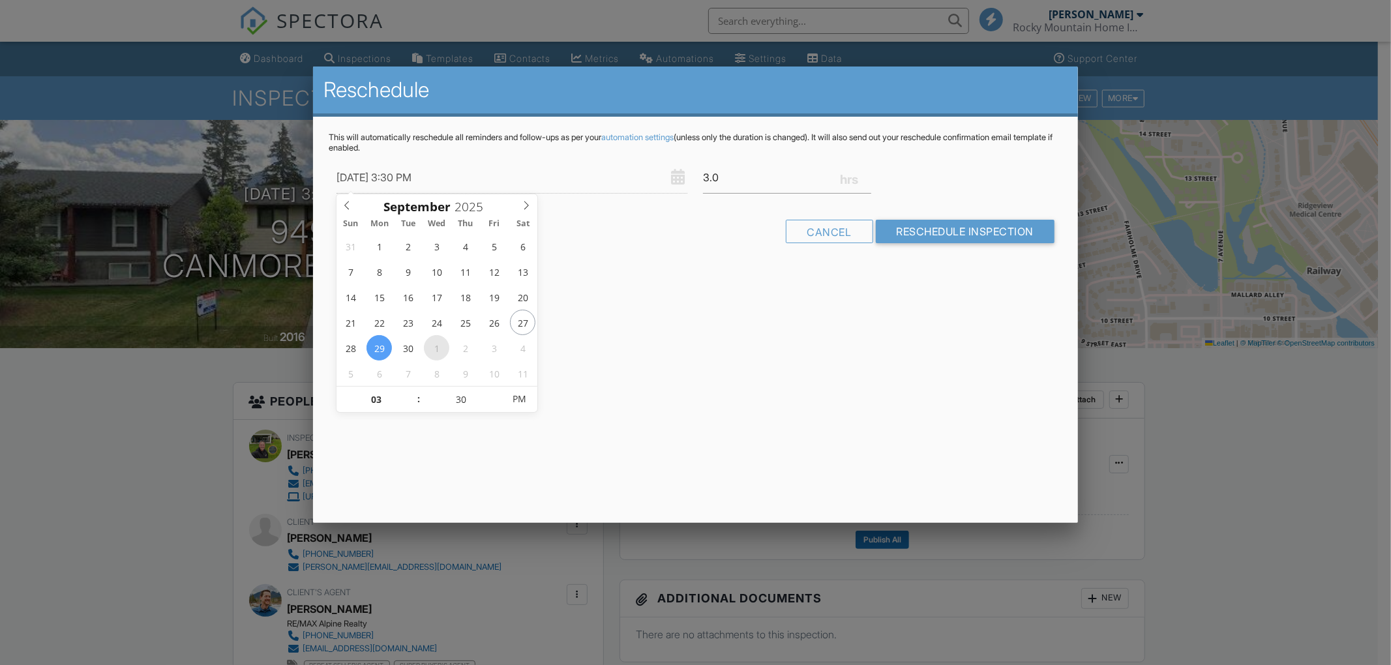
type input "[DATE] 3:30 PM"
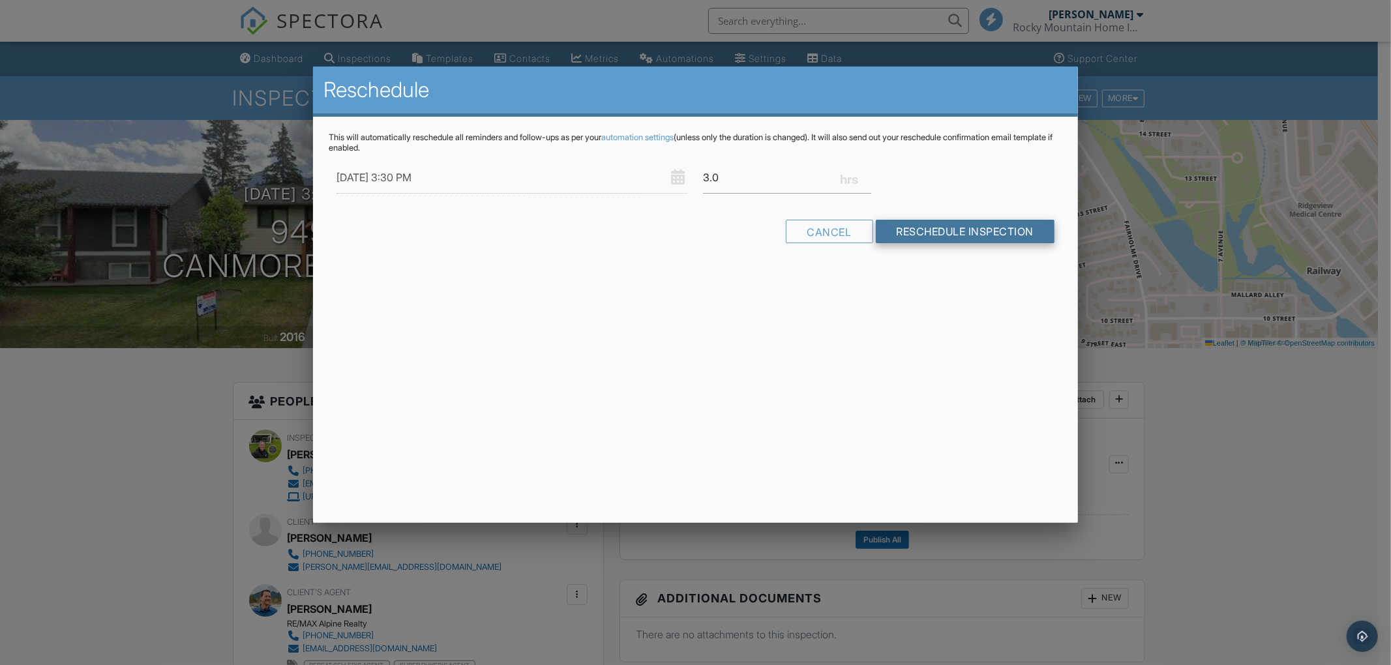
click at [907, 230] on input "Reschedule Inspection" at bounding box center [965, 231] width 179 height 23
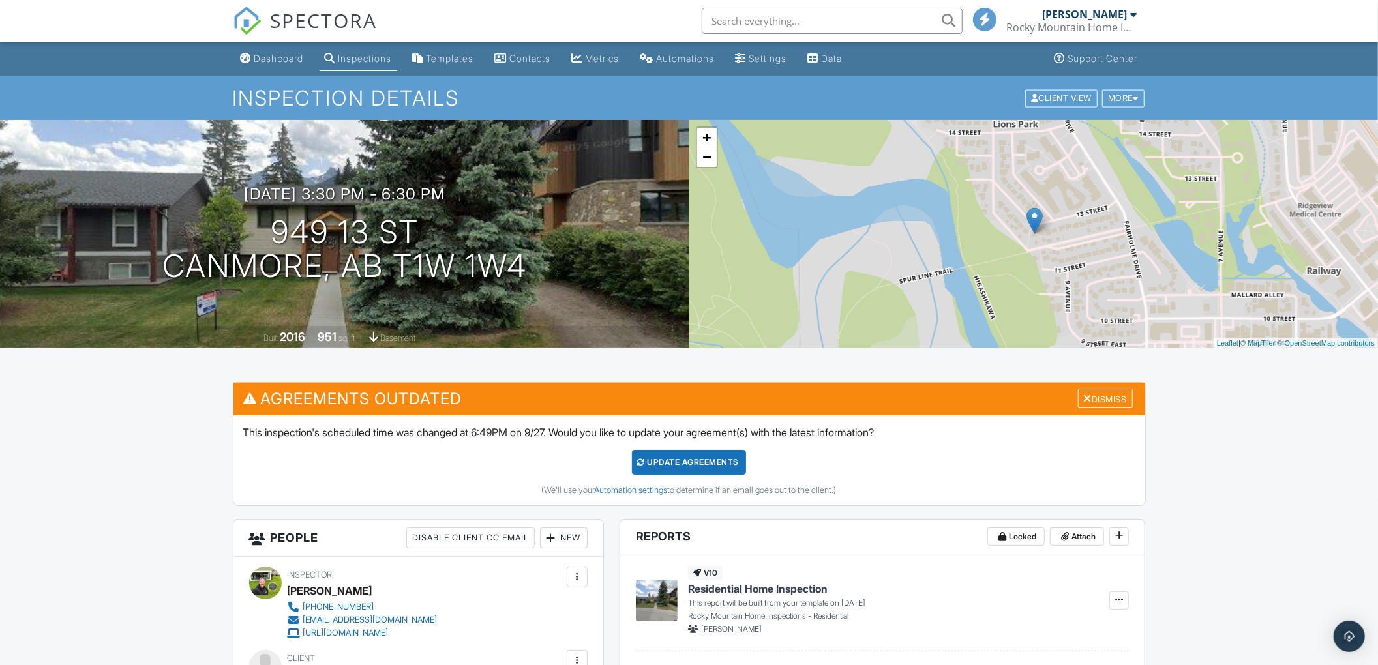
click at [717, 475] on div "Update Agreements" at bounding box center [689, 462] width 114 height 25
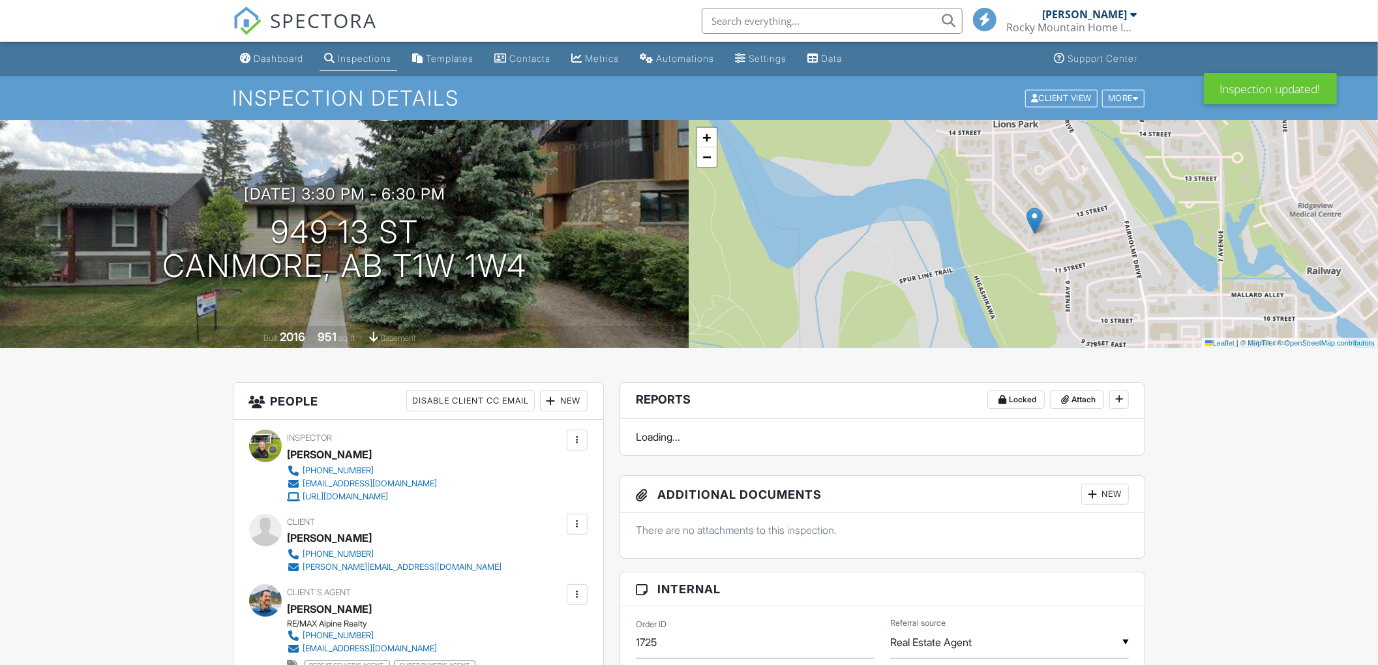
click at [614, 60] on div "Metrics" at bounding box center [603, 58] width 34 height 11
